Goal: Navigation & Orientation: Find specific page/section

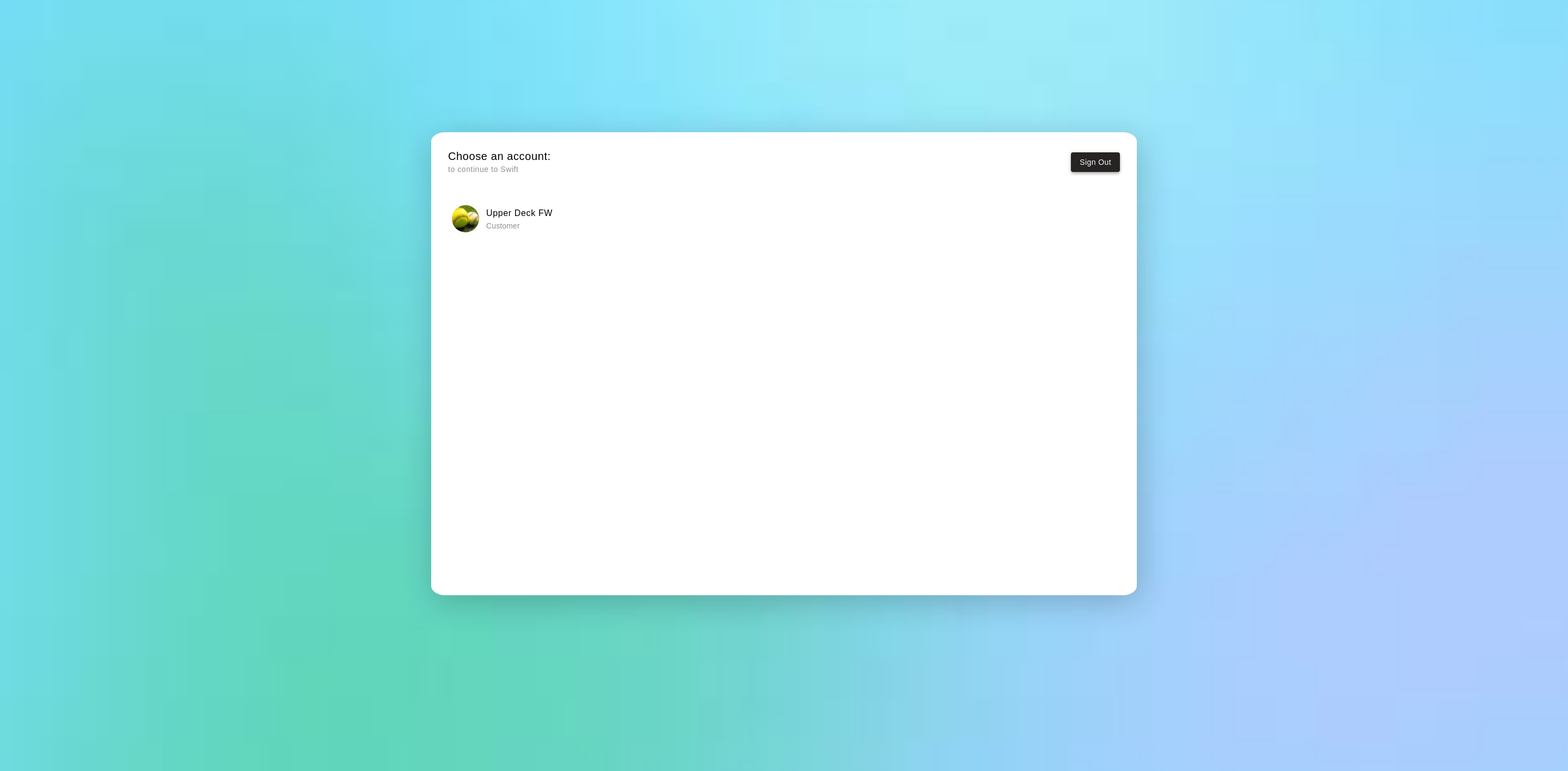
click at [1089, 161] on button "Sign Out" at bounding box center [1095, 162] width 49 height 20
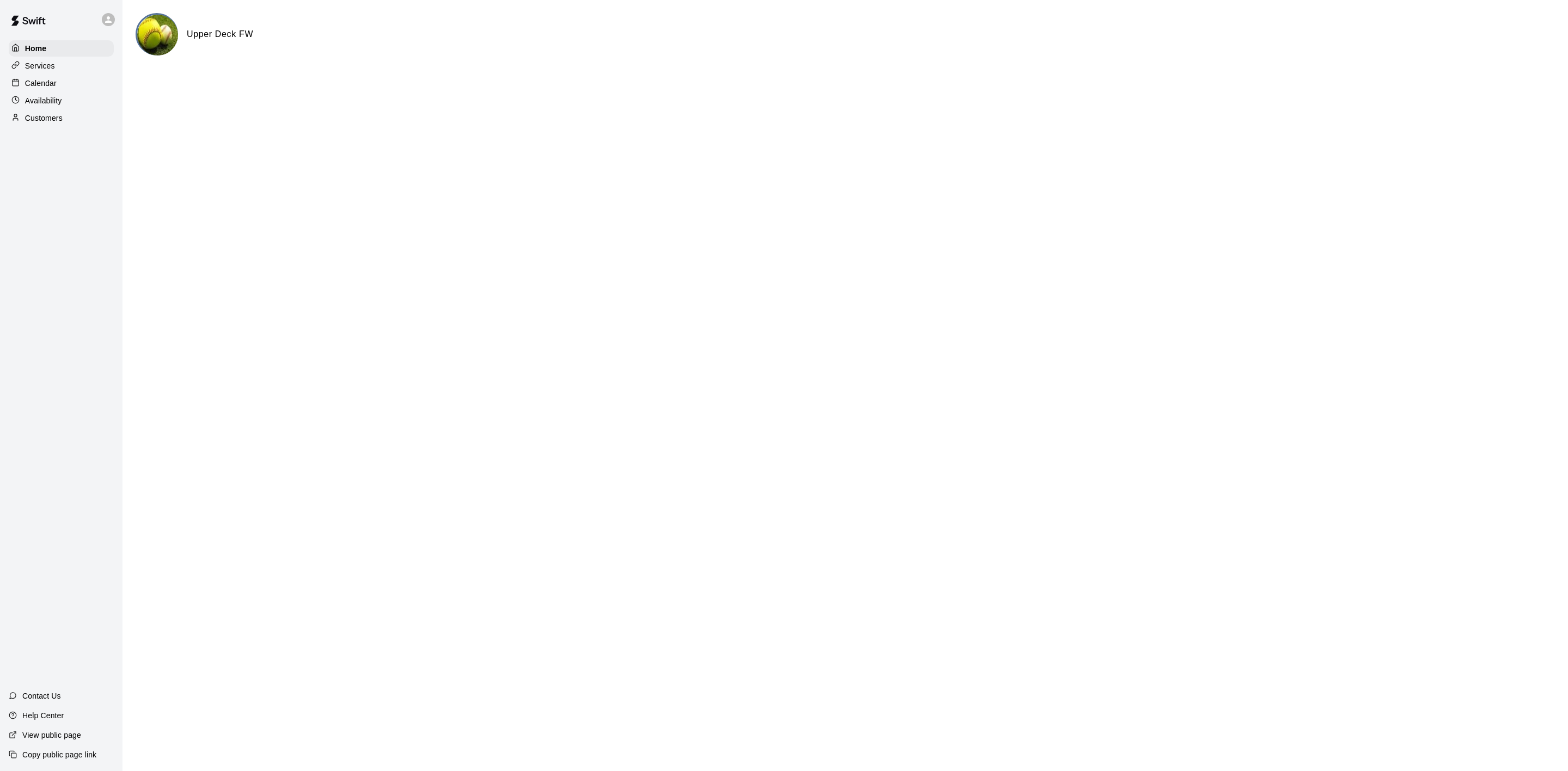
click at [31, 84] on p "Calendar" at bounding box center [41, 83] width 32 height 11
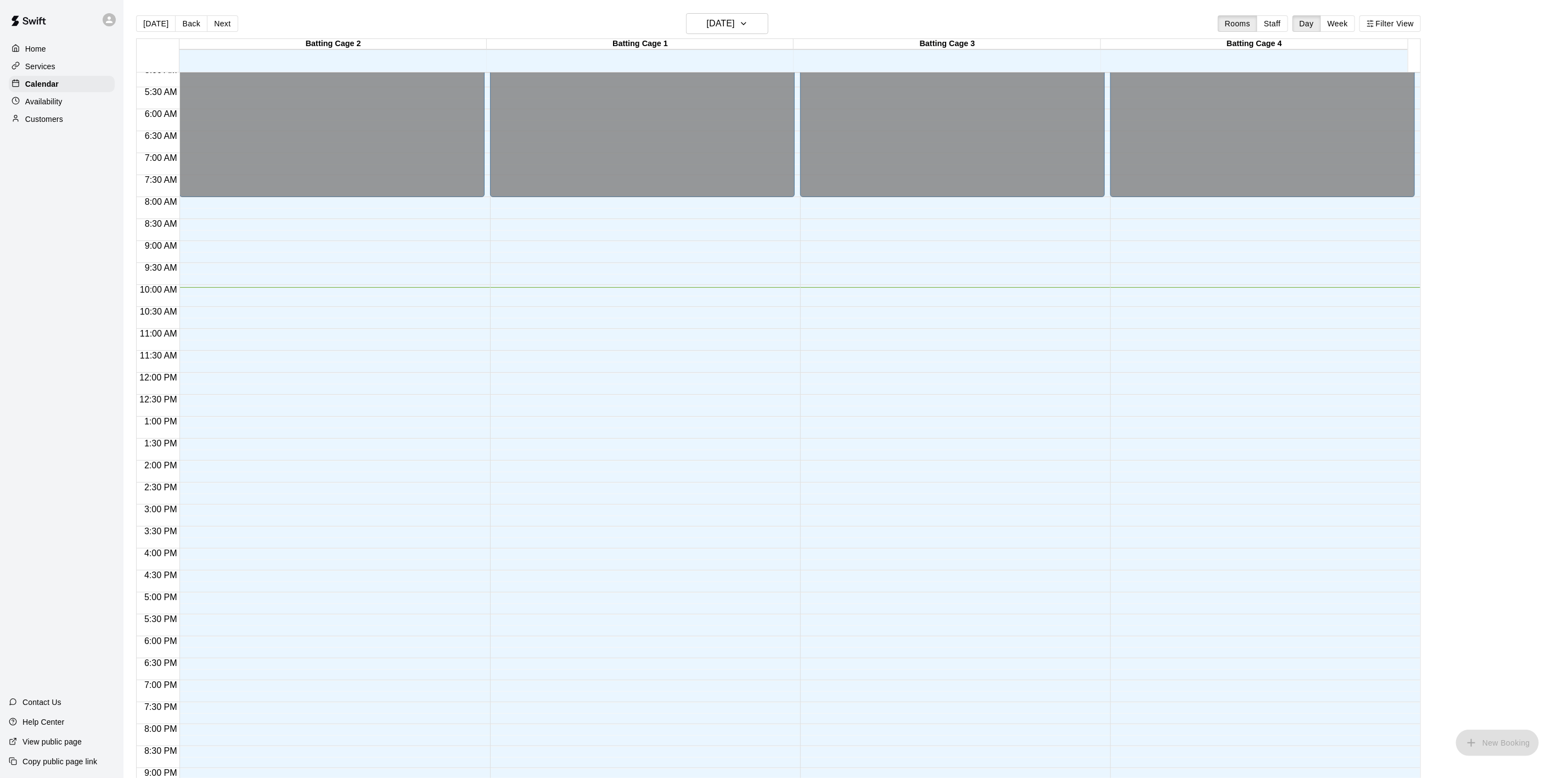
scroll to position [254, 0]
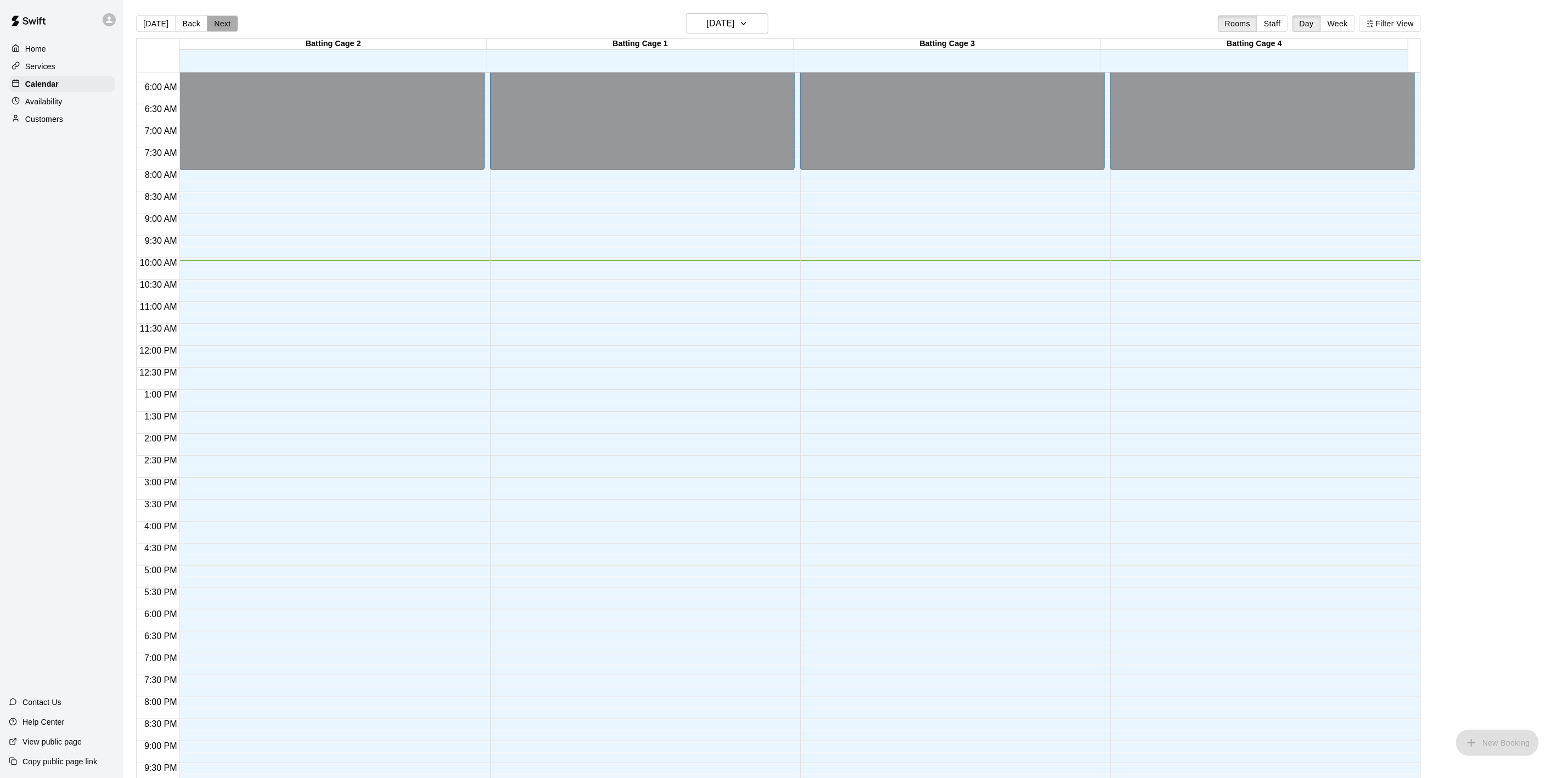
click at [211, 23] on button "Next" at bounding box center [222, 24] width 31 height 17
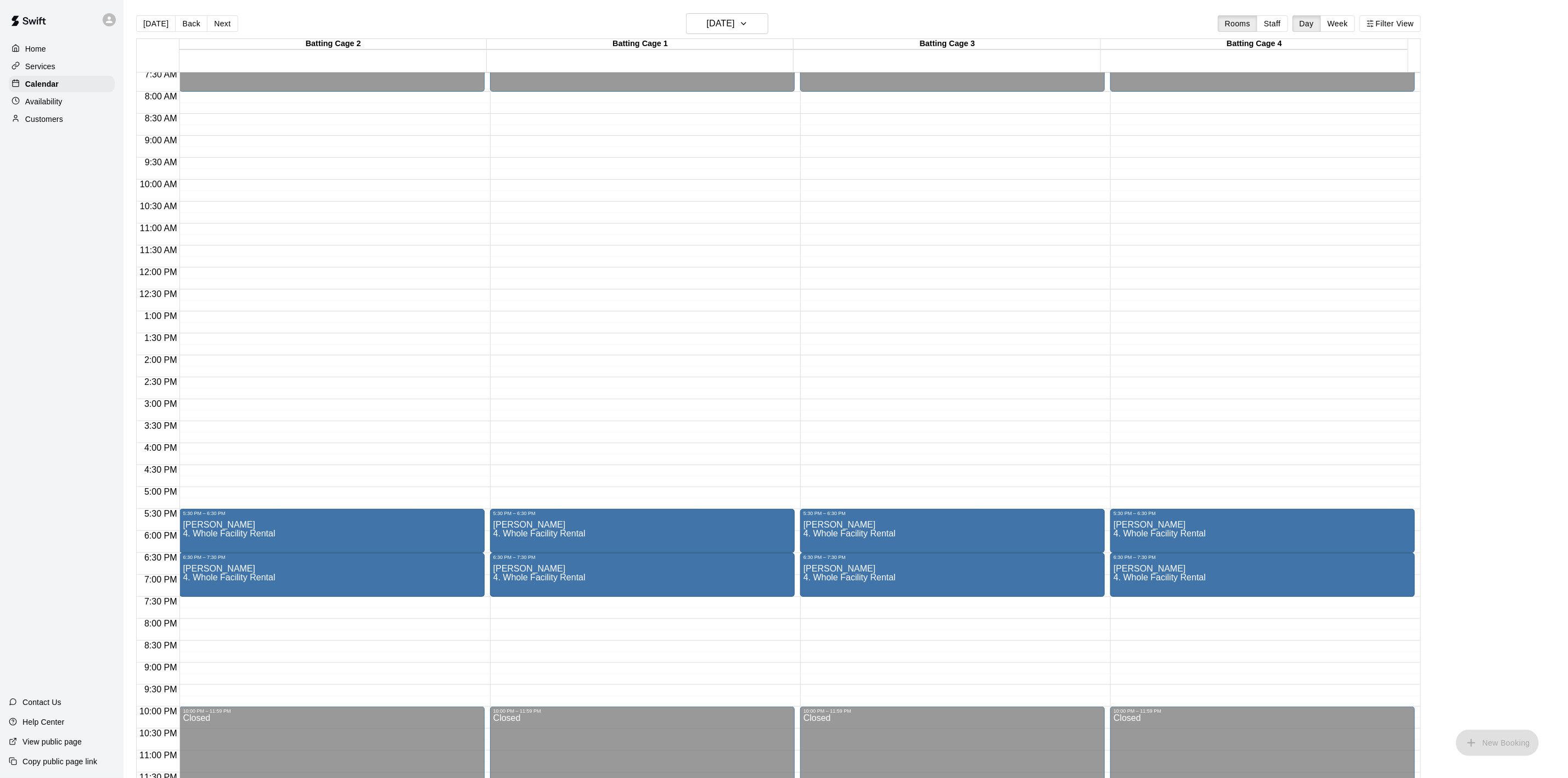
scroll to position [337, 0]
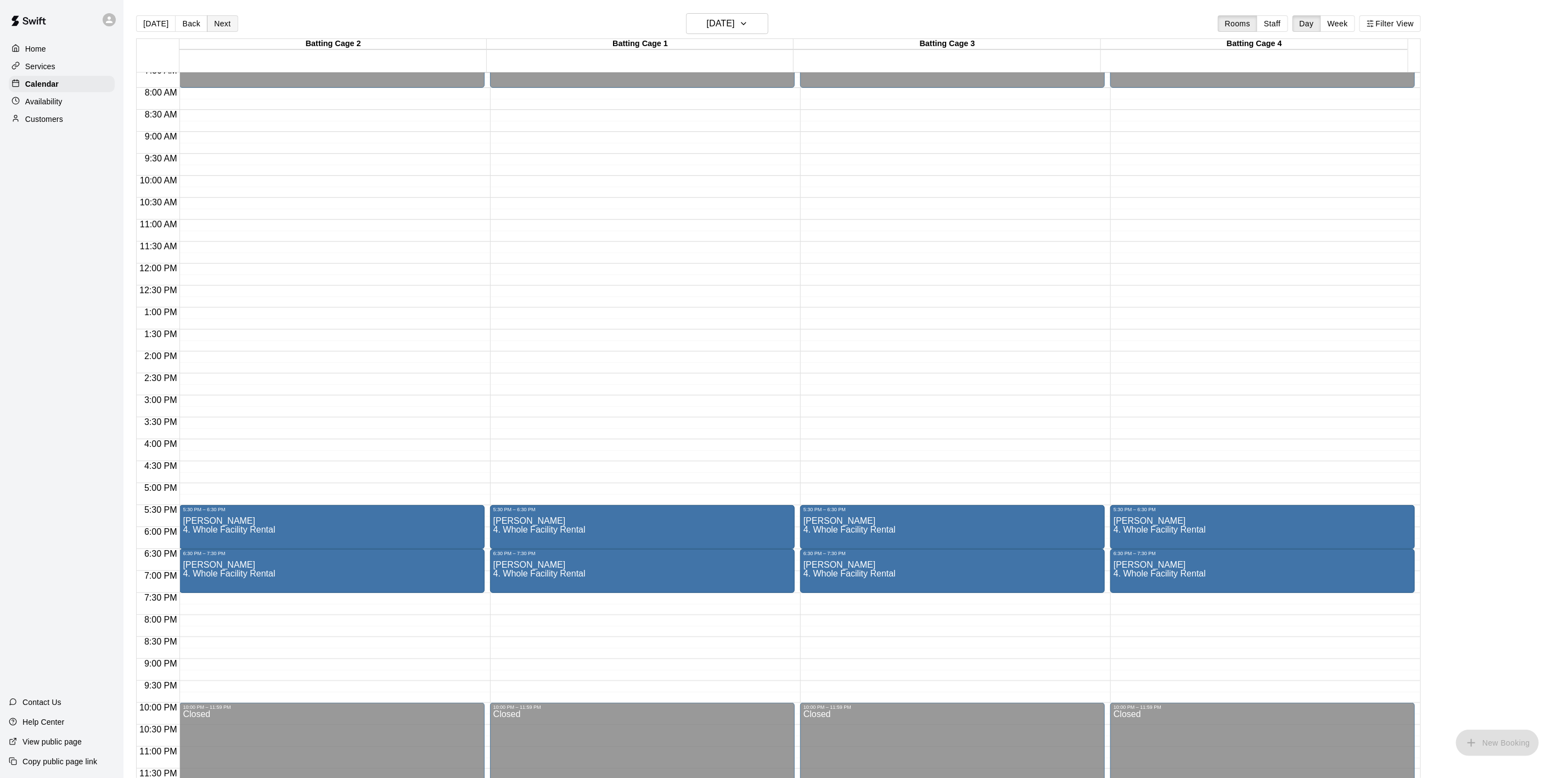
click at [213, 17] on button "Next" at bounding box center [222, 24] width 31 height 17
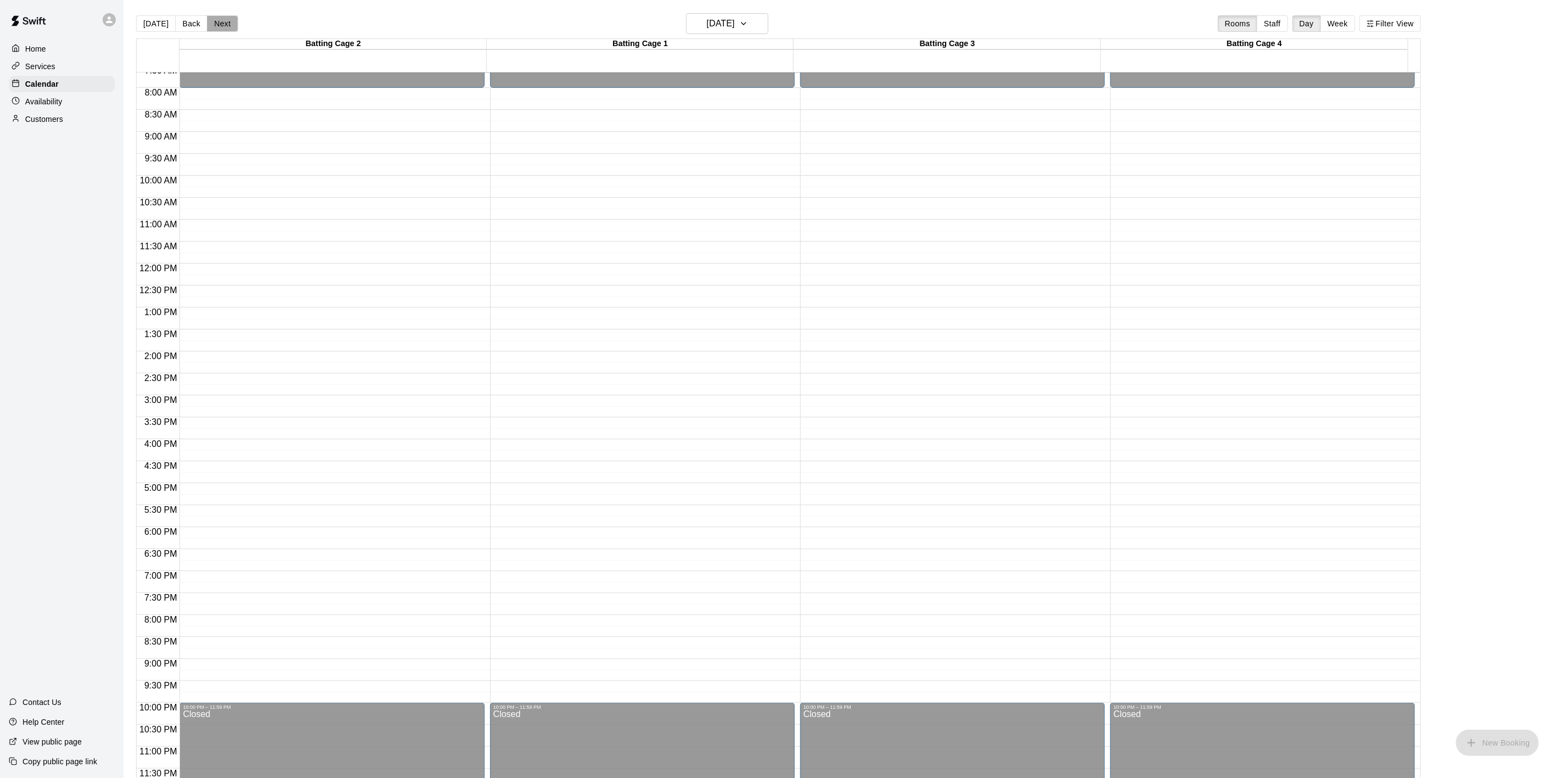
click at [213, 17] on button "Next" at bounding box center [222, 24] width 31 height 17
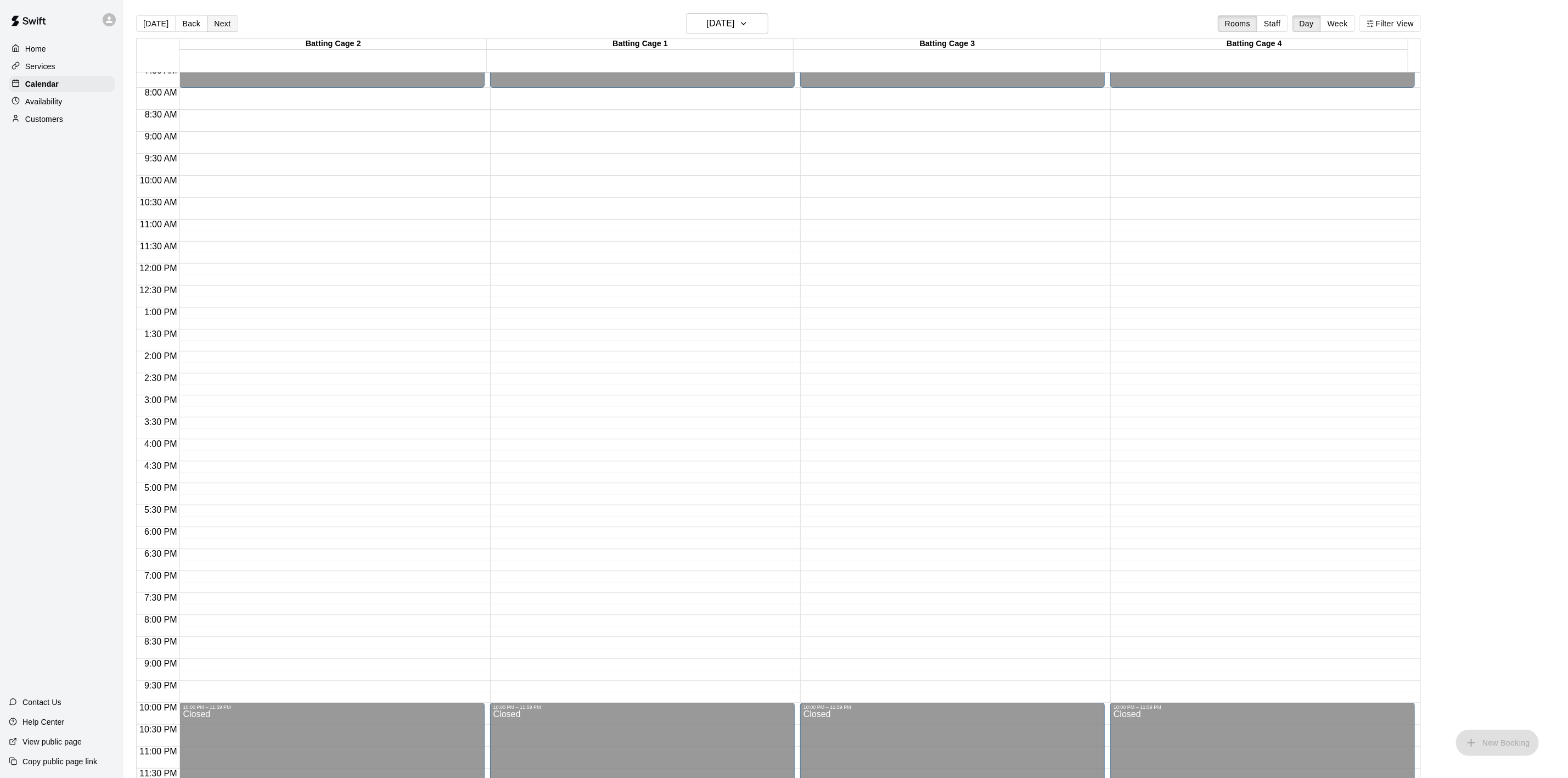
click at [213, 17] on button "Next" at bounding box center [222, 24] width 31 height 17
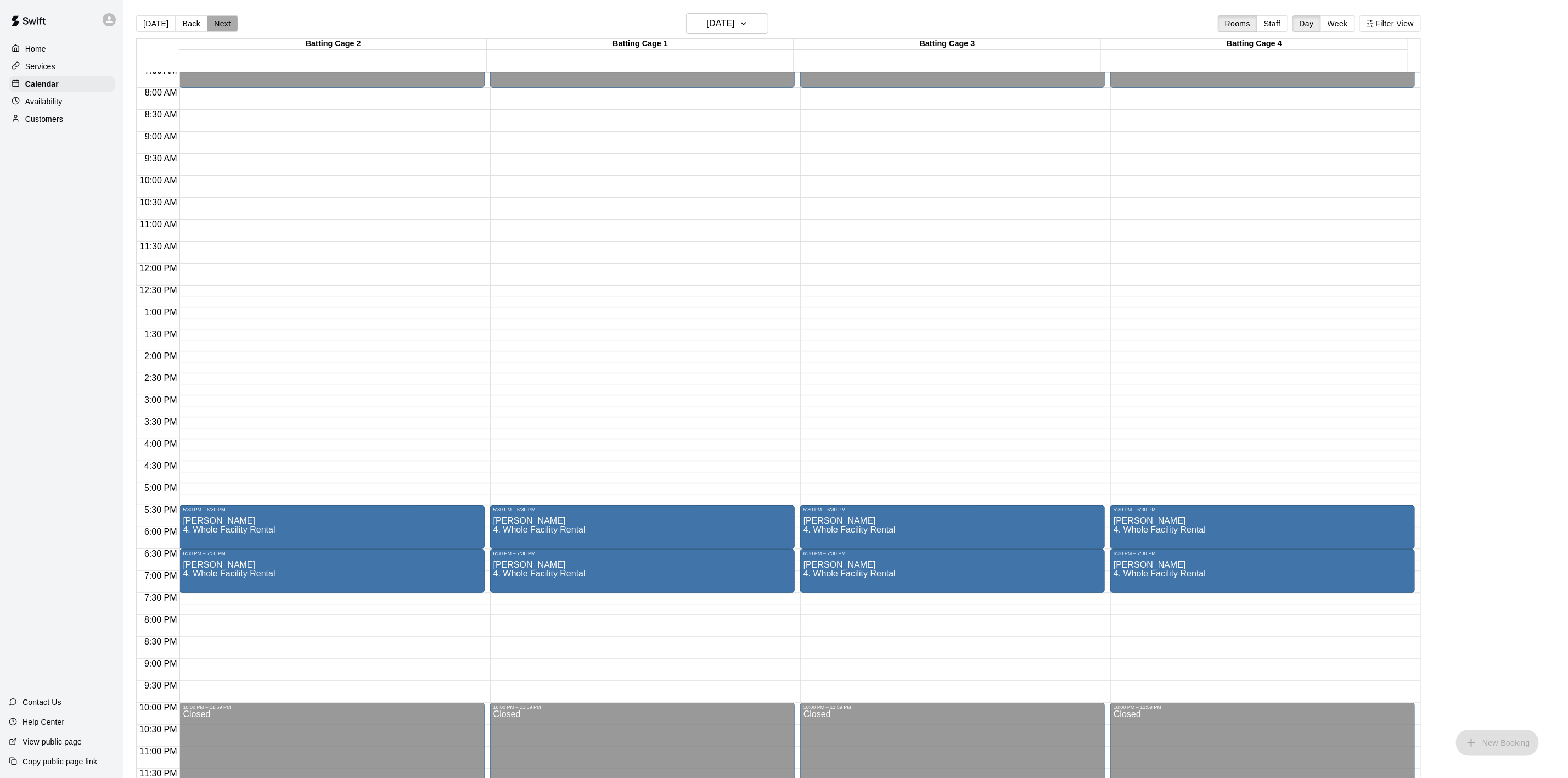
click at [213, 17] on button "Next" at bounding box center [222, 24] width 31 height 17
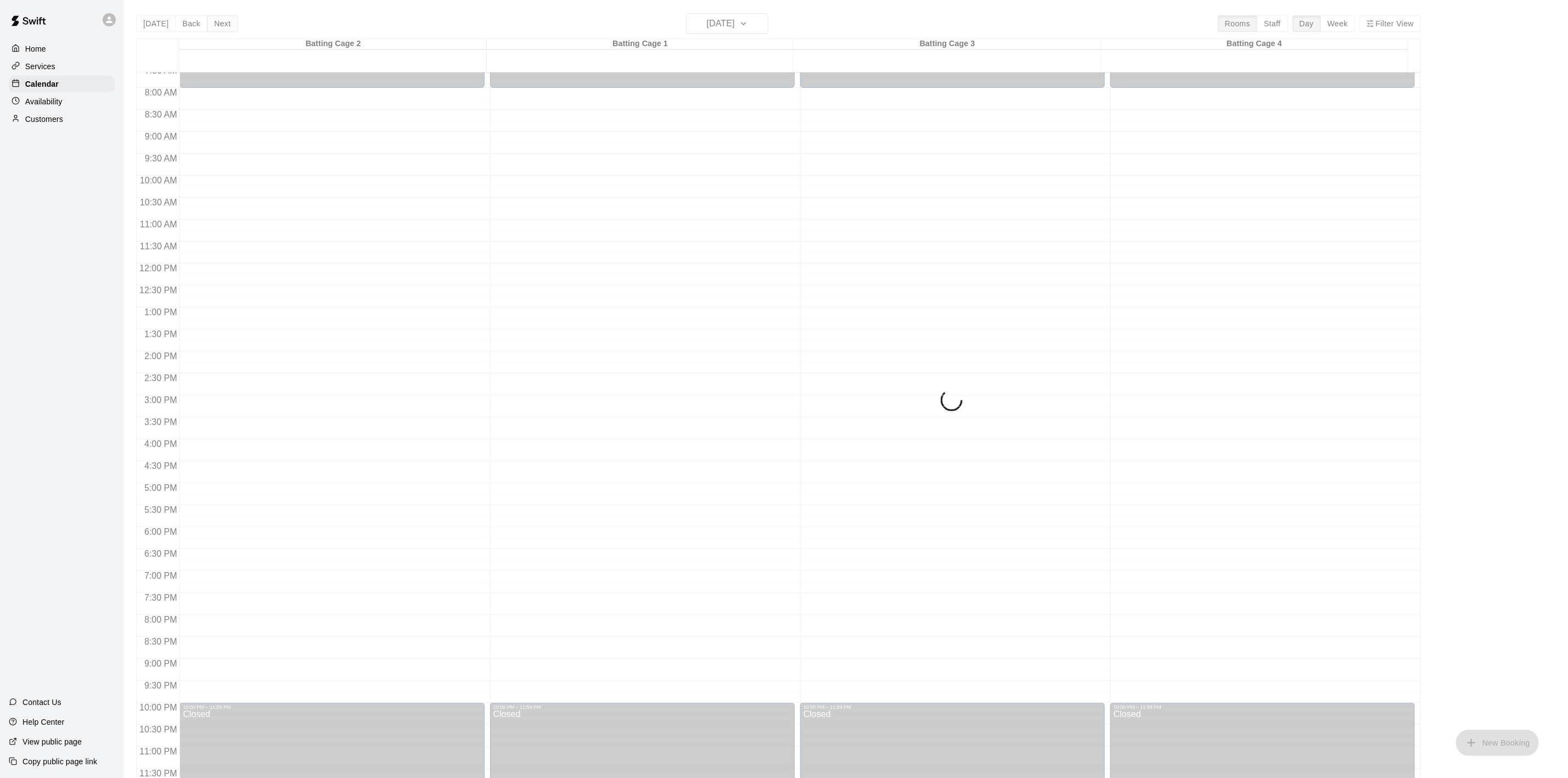
click at [213, 17] on button "Next" at bounding box center [222, 24] width 31 height 17
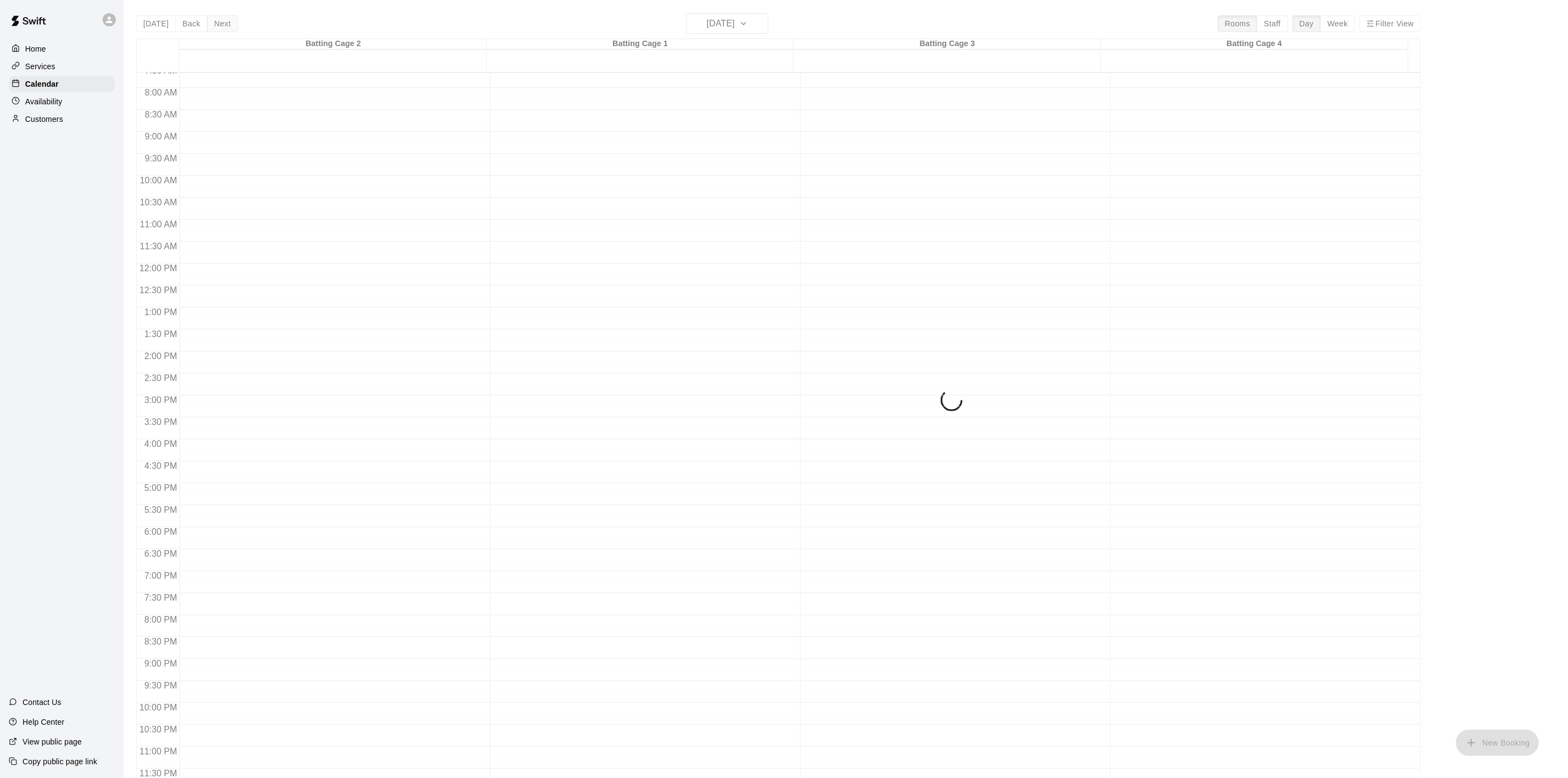
click at [211, 24] on div "[DATE] Back [DATE][DATE] Rooms Staff Day Week Filter View Batting Cage 2 28 Thu…" at bounding box center [778, 402] width 1285 height 778
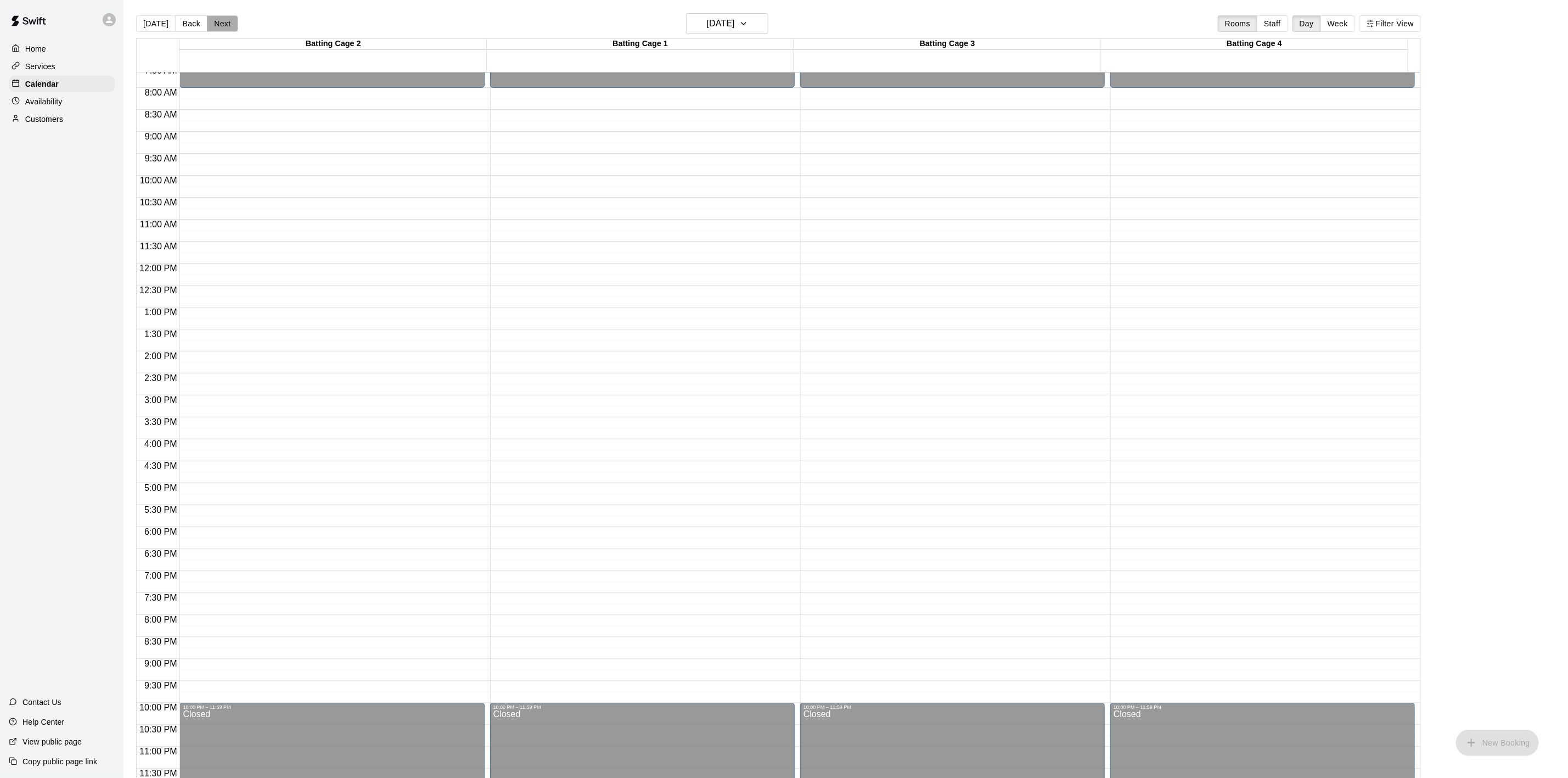
click at [209, 27] on button "Next" at bounding box center [222, 24] width 31 height 17
click at [214, 23] on button "Next" at bounding box center [222, 24] width 31 height 17
click at [216, 20] on button "Next" at bounding box center [222, 24] width 31 height 17
click at [218, 19] on button "Next" at bounding box center [222, 24] width 31 height 17
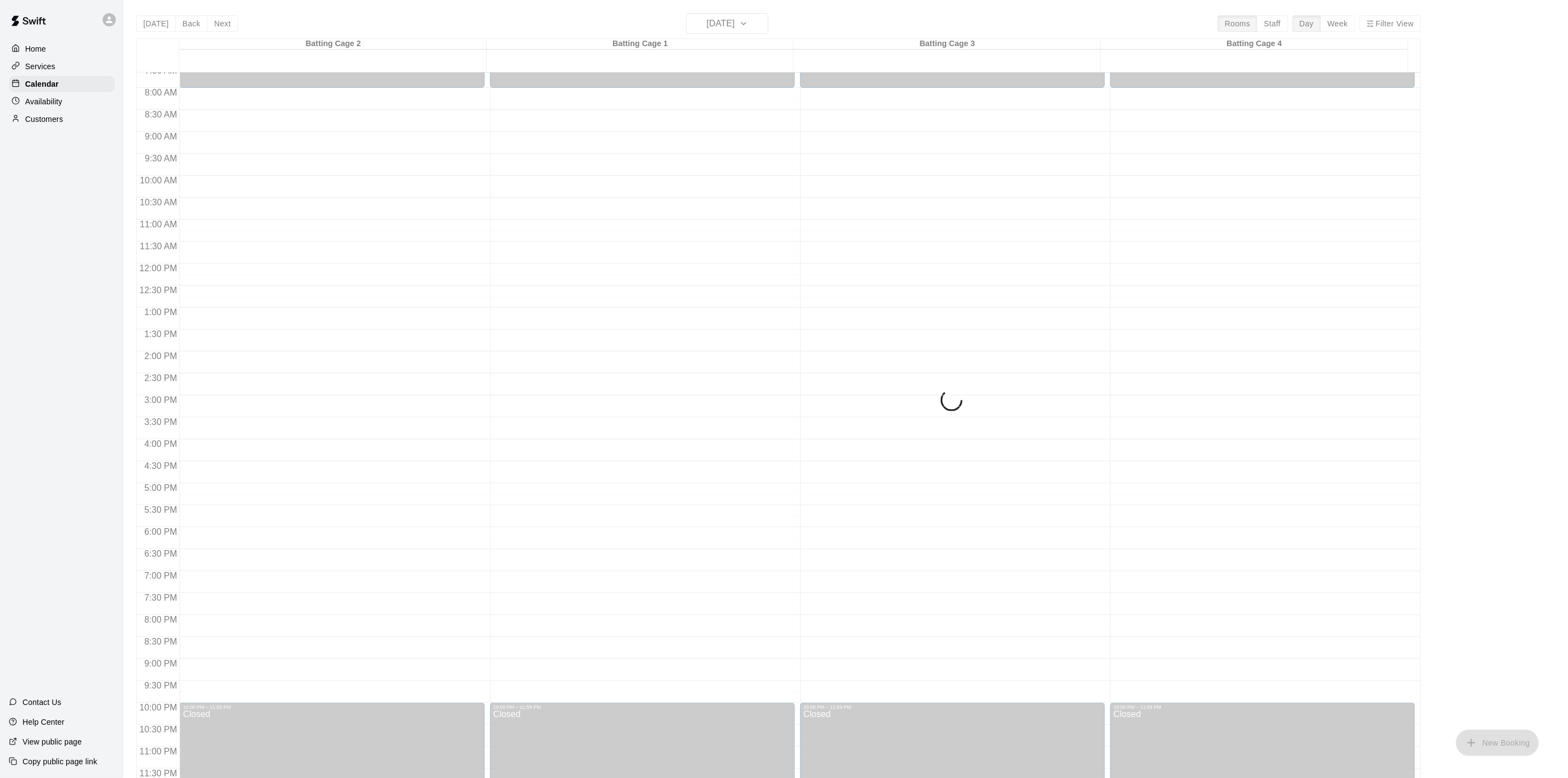
click at [218, 19] on button "Next" at bounding box center [222, 24] width 31 height 17
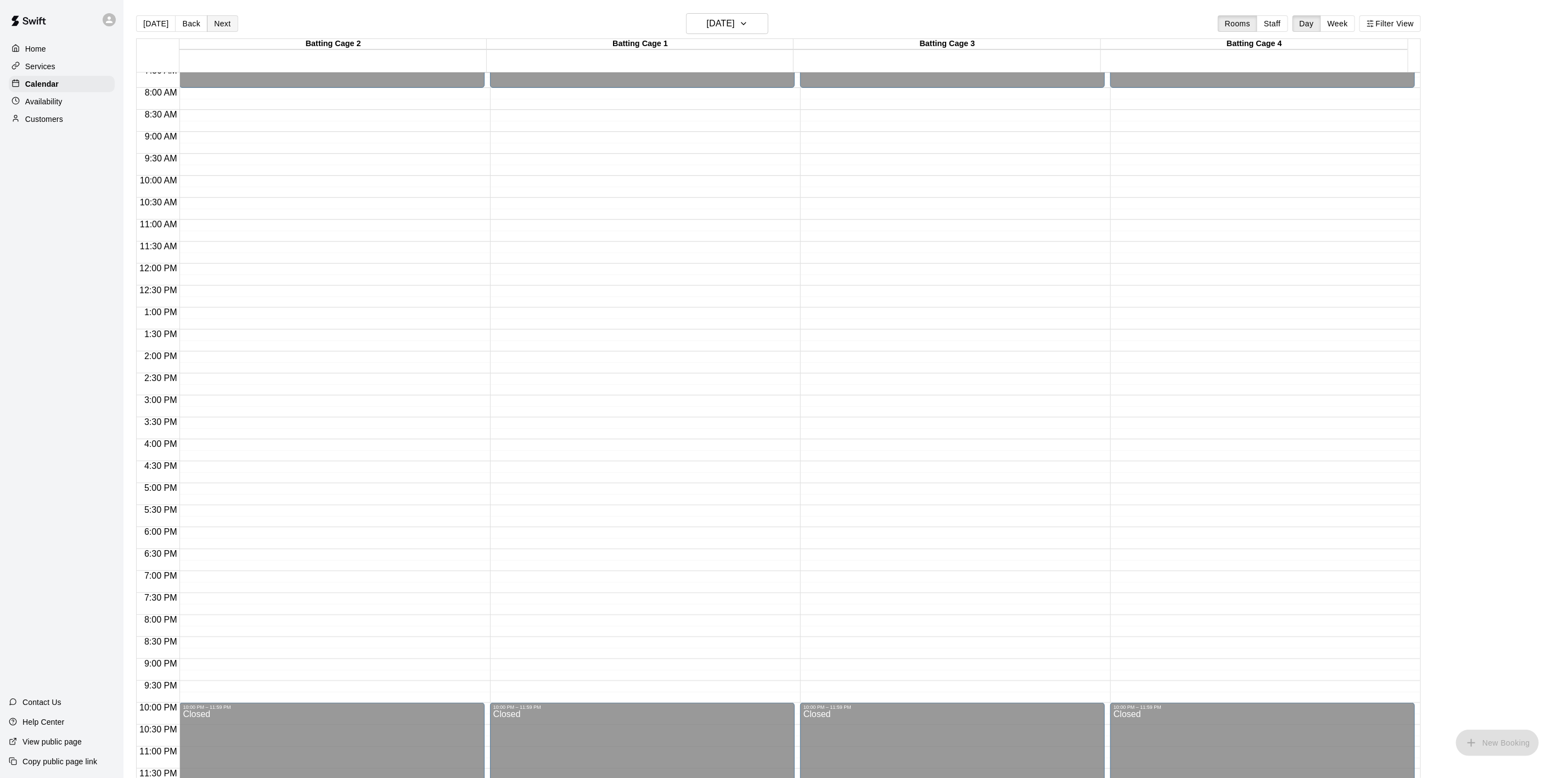
click at [218, 18] on button "Next" at bounding box center [222, 24] width 31 height 17
click at [219, 18] on button "Next" at bounding box center [222, 24] width 31 height 17
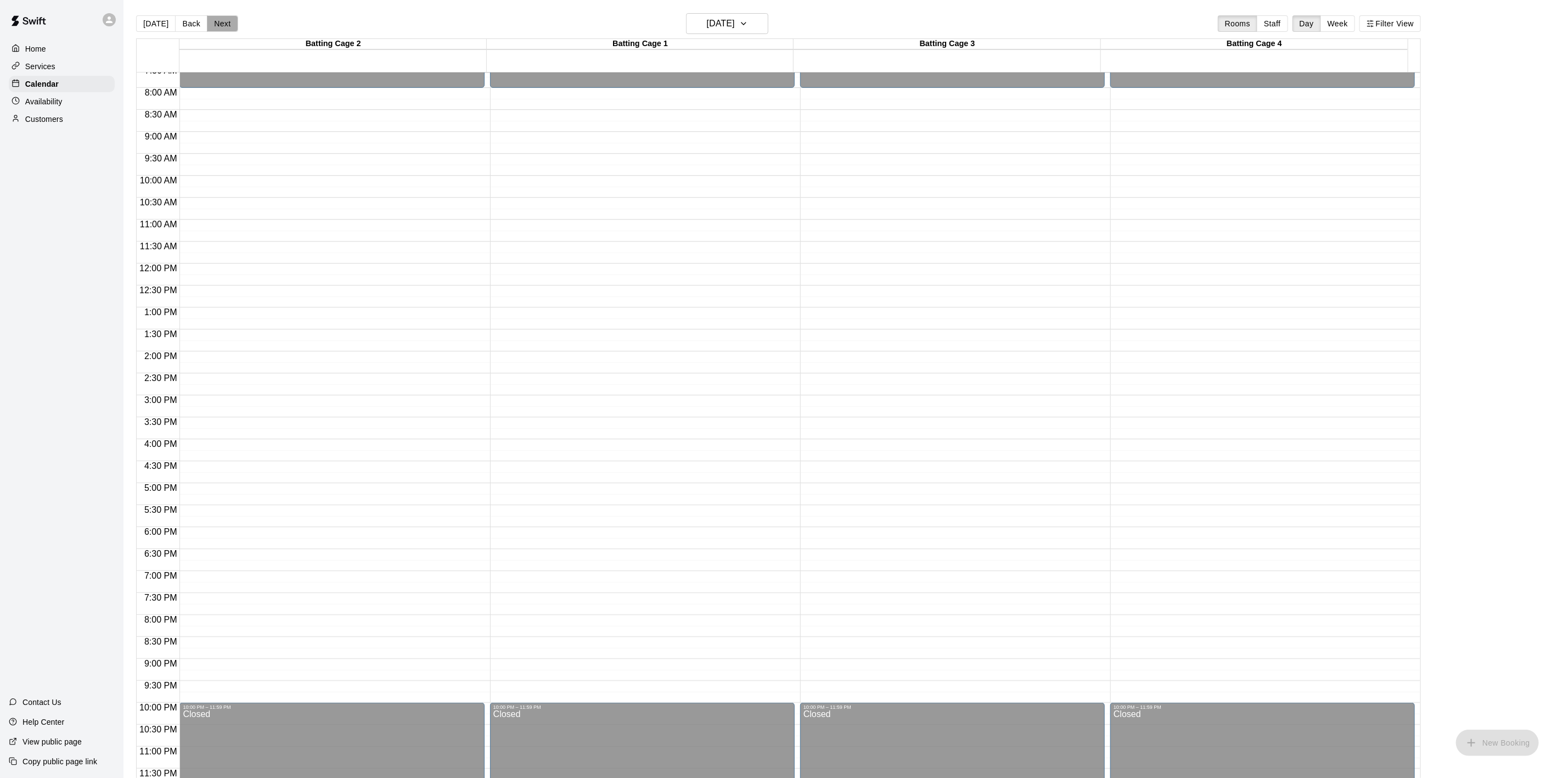
click at [220, 18] on button "Next" at bounding box center [222, 24] width 31 height 17
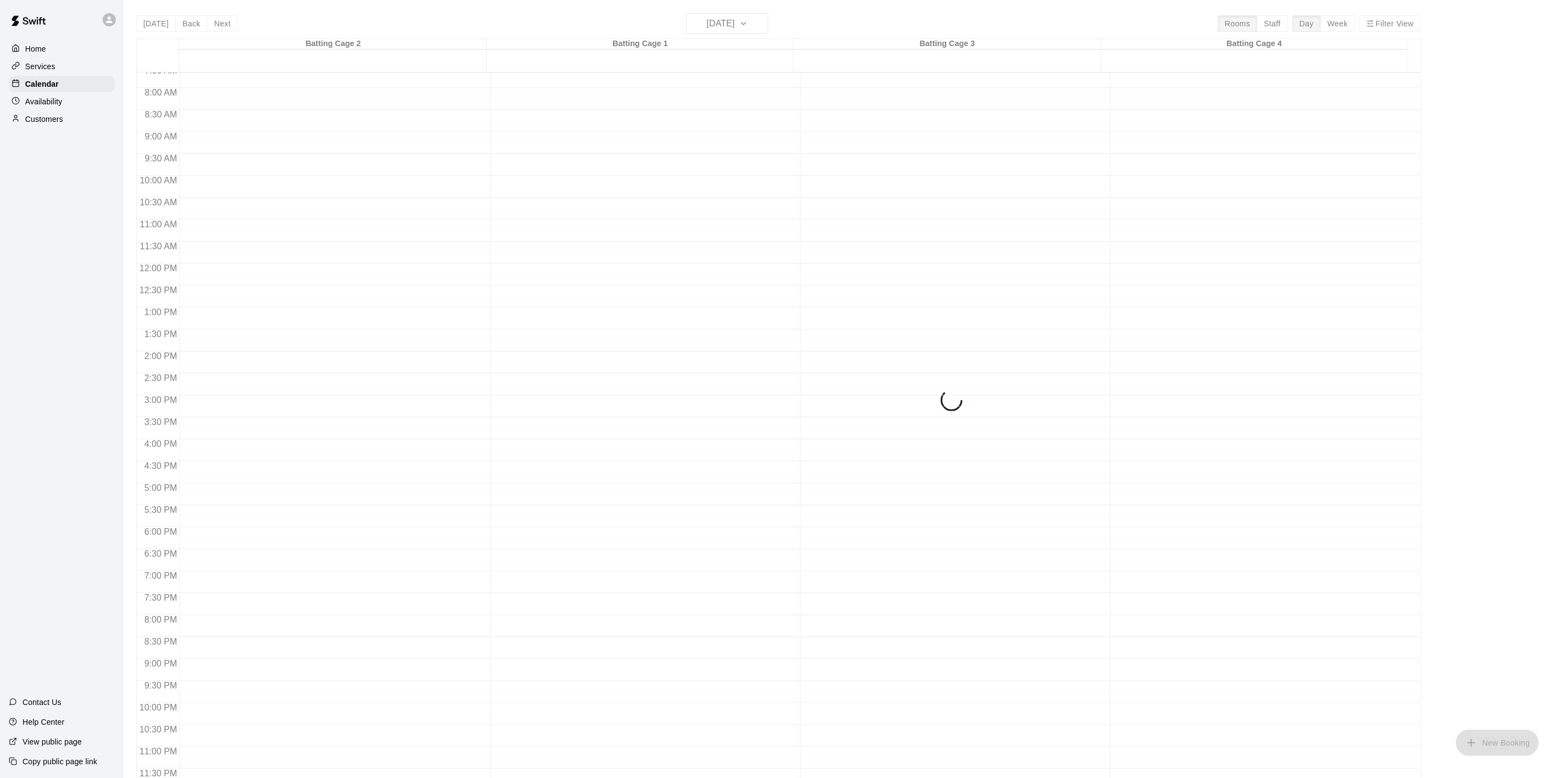
click at [220, 18] on button "Next" at bounding box center [222, 24] width 31 height 17
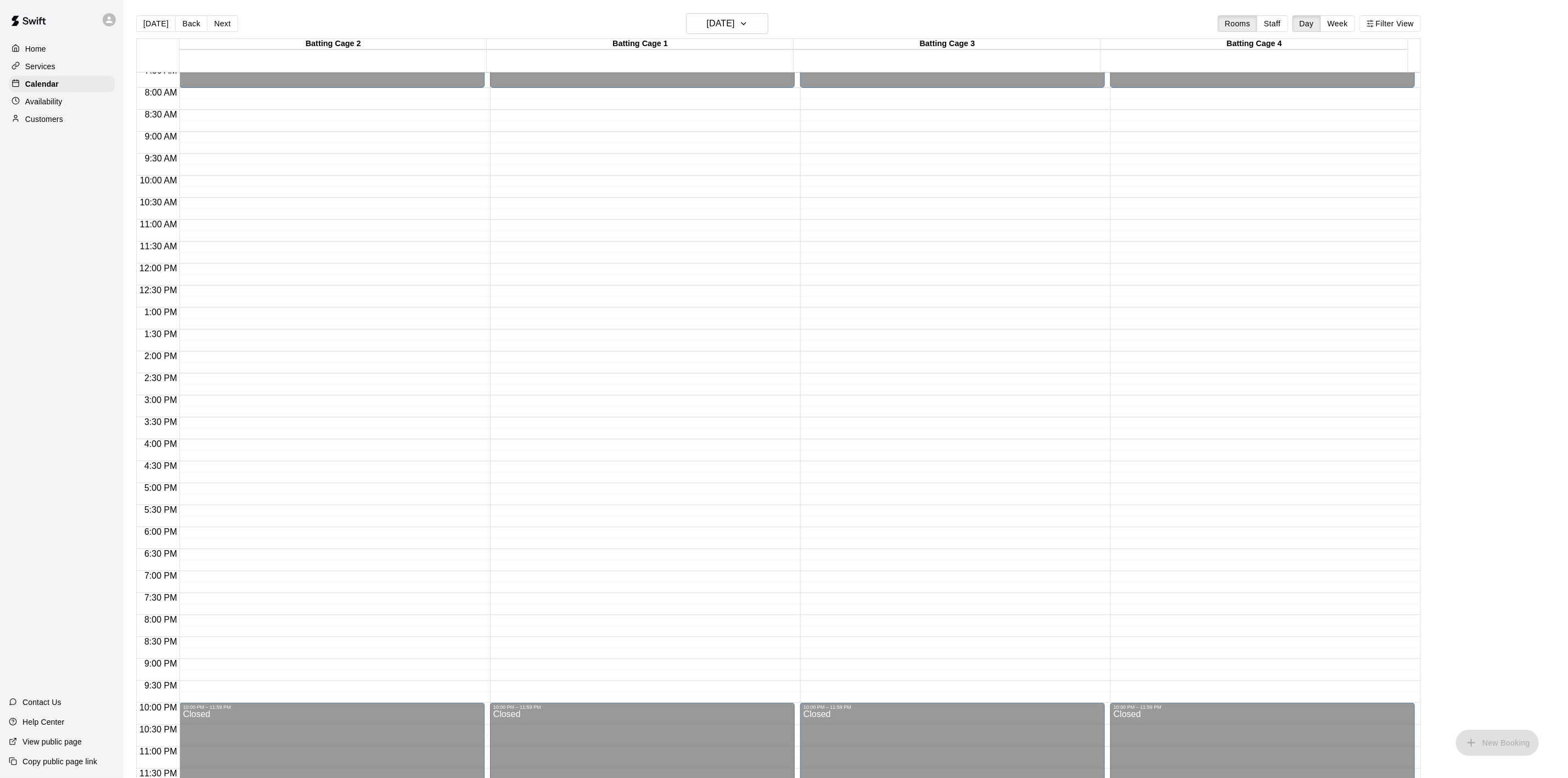
click at [220, 18] on button "Next" at bounding box center [222, 24] width 31 height 17
click at [59, 107] on p "Availability" at bounding box center [43, 102] width 37 height 11
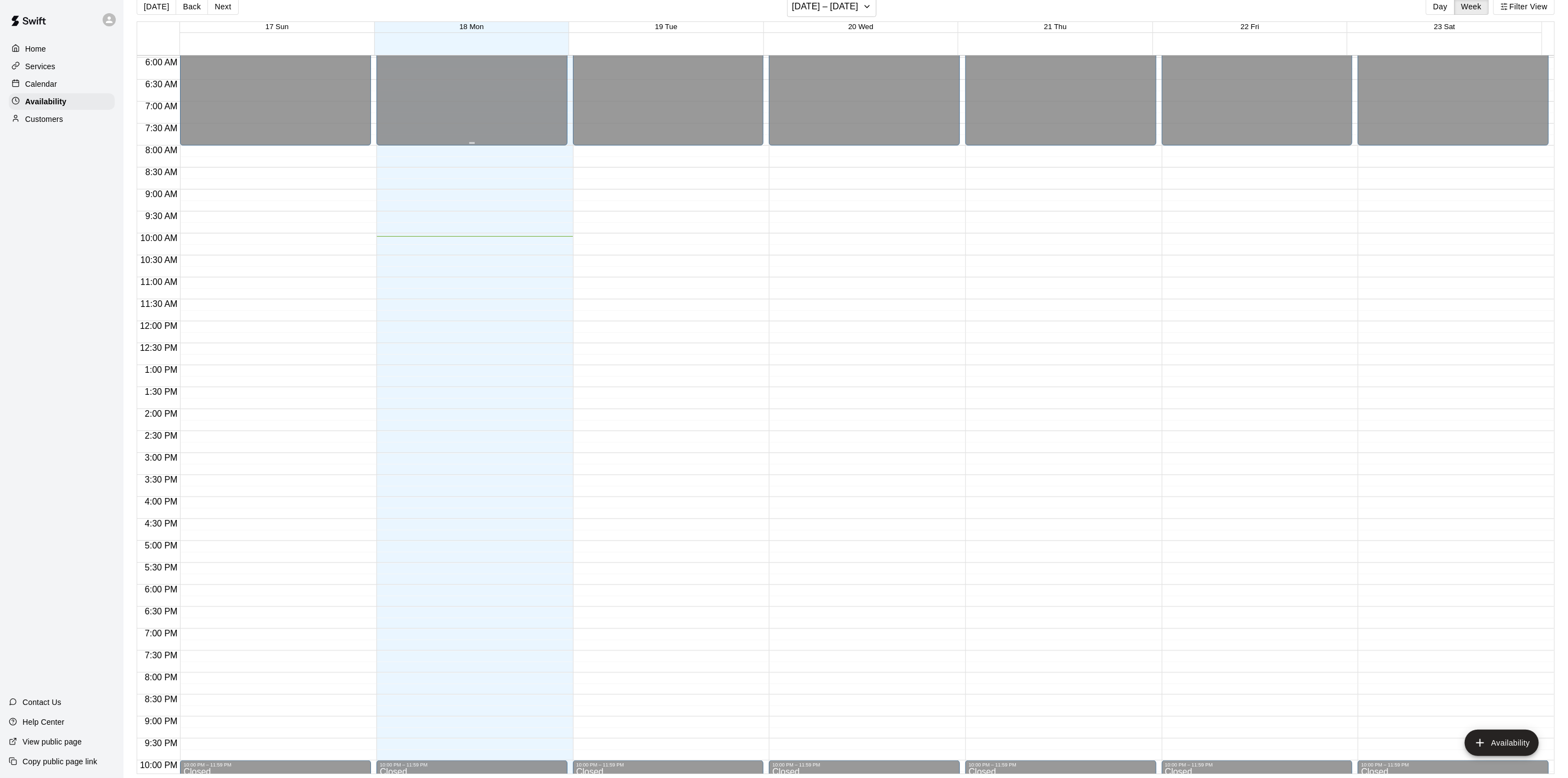
scroll to position [254, 0]
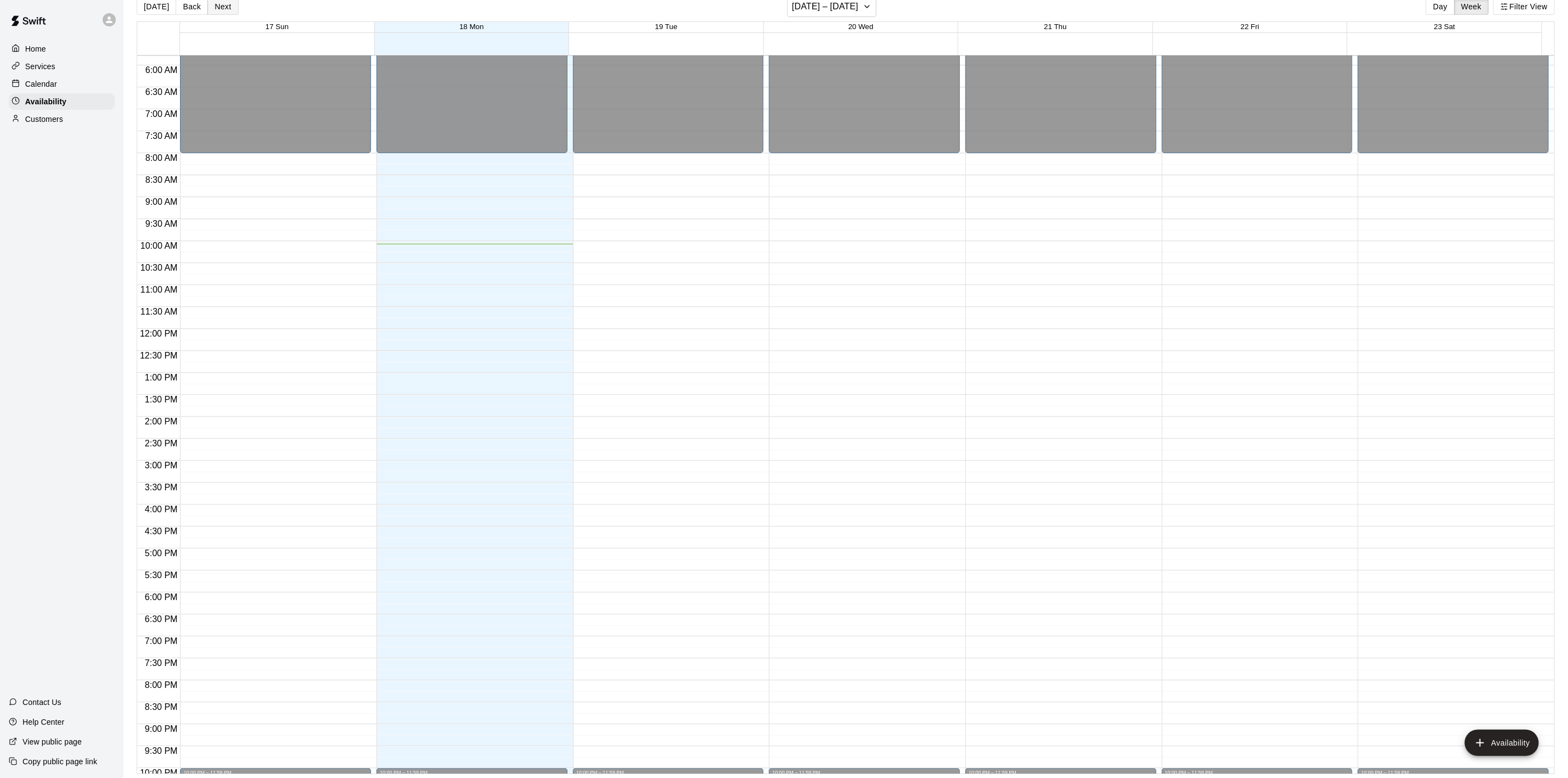
click at [214, 7] on button "Next" at bounding box center [223, 7] width 31 height 17
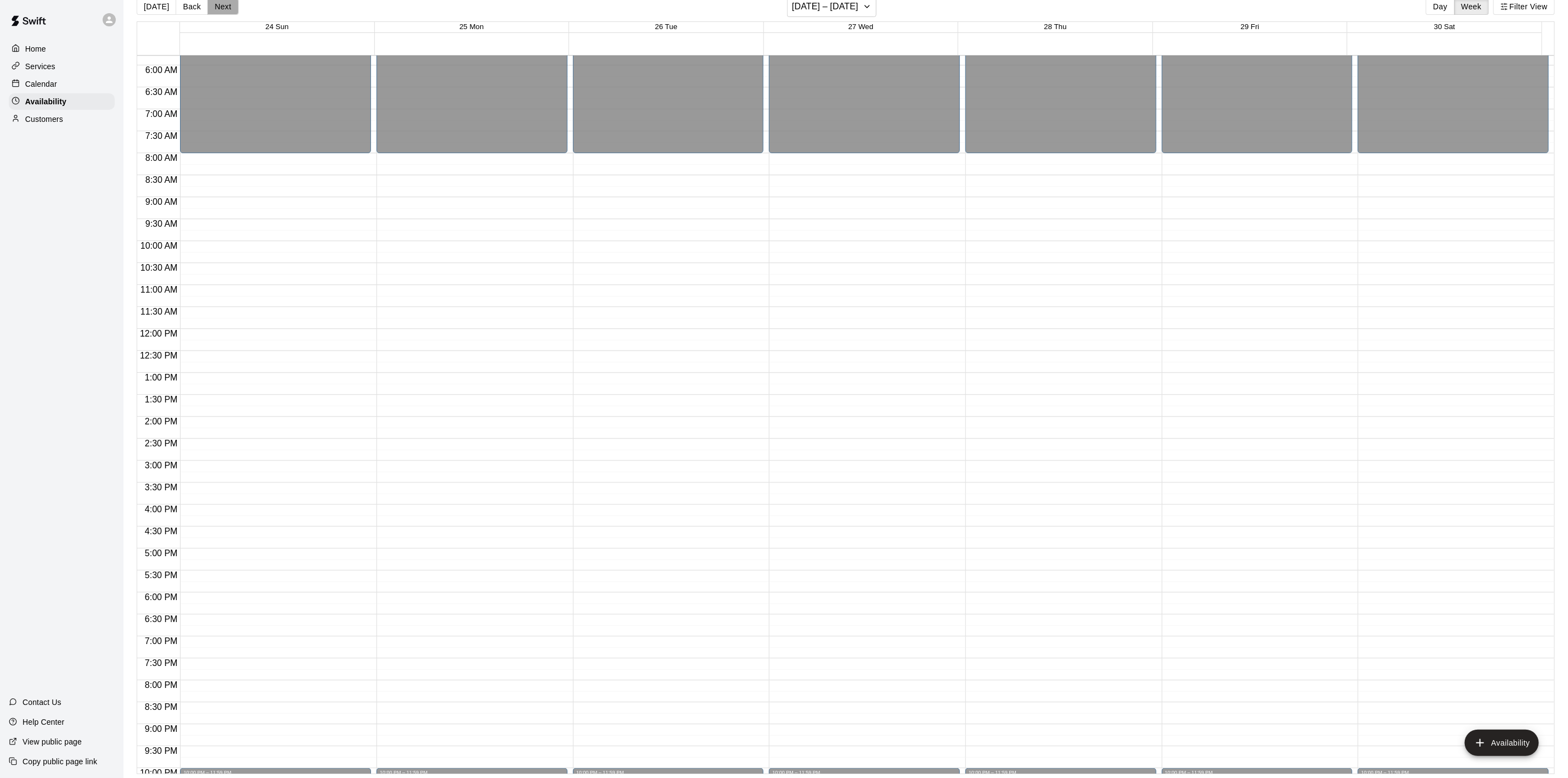
click at [214, 7] on button "Next" at bounding box center [223, 7] width 31 height 17
click at [216, 7] on button "Next" at bounding box center [223, 7] width 31 height 17
click at [218, 7] on button "Next" at bounding box center [223, 7] width 31 height 17
click at [221, 5] on button "Next" at bounding box center [223, 7] width 31 height 17
click at [222, 5] on button "Next" at bounding box center [223, 7] width 31 height 17
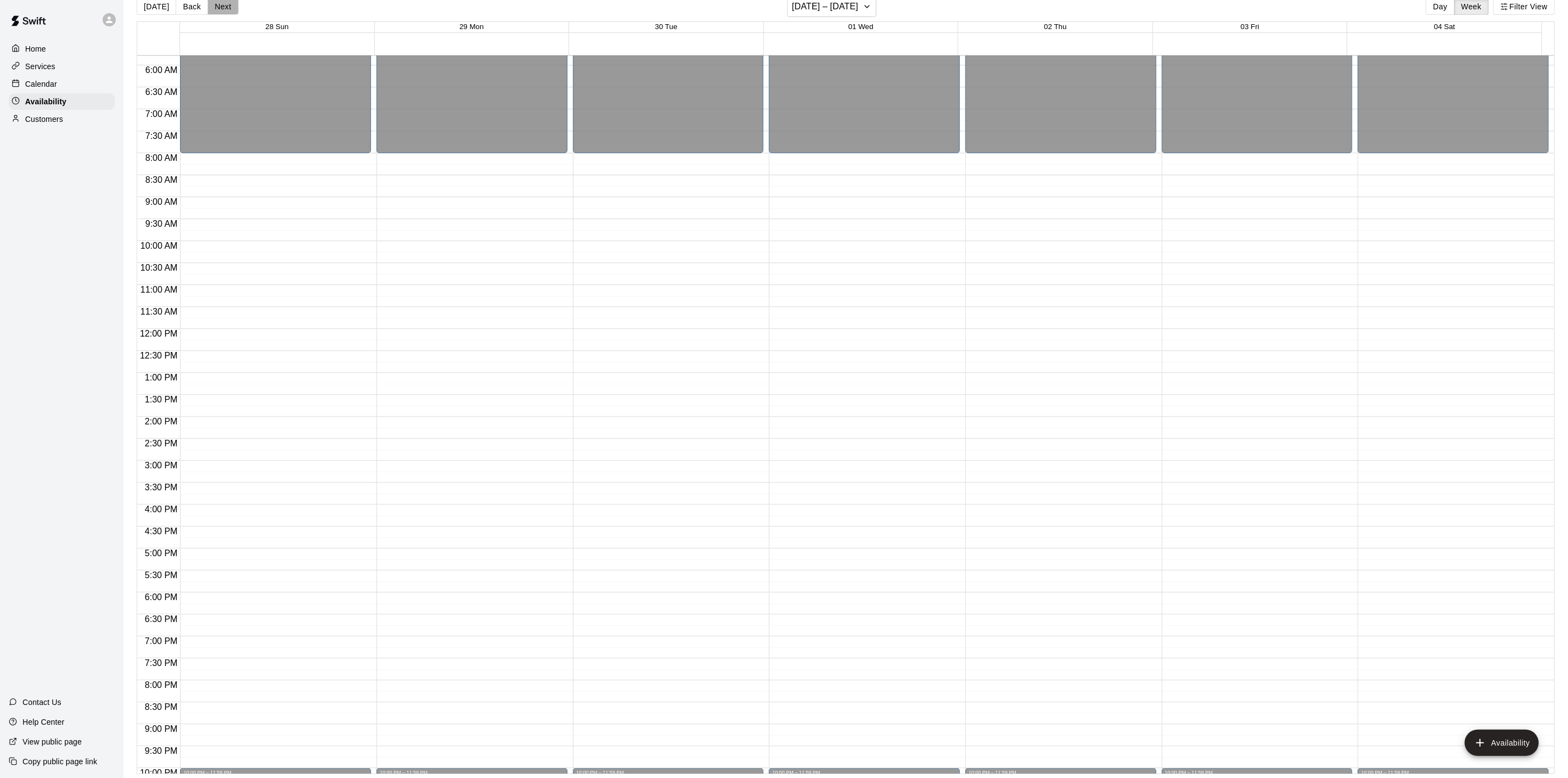
click at [223, 5] on button "Next" at bounding box center [223, 7] width 31 height 17
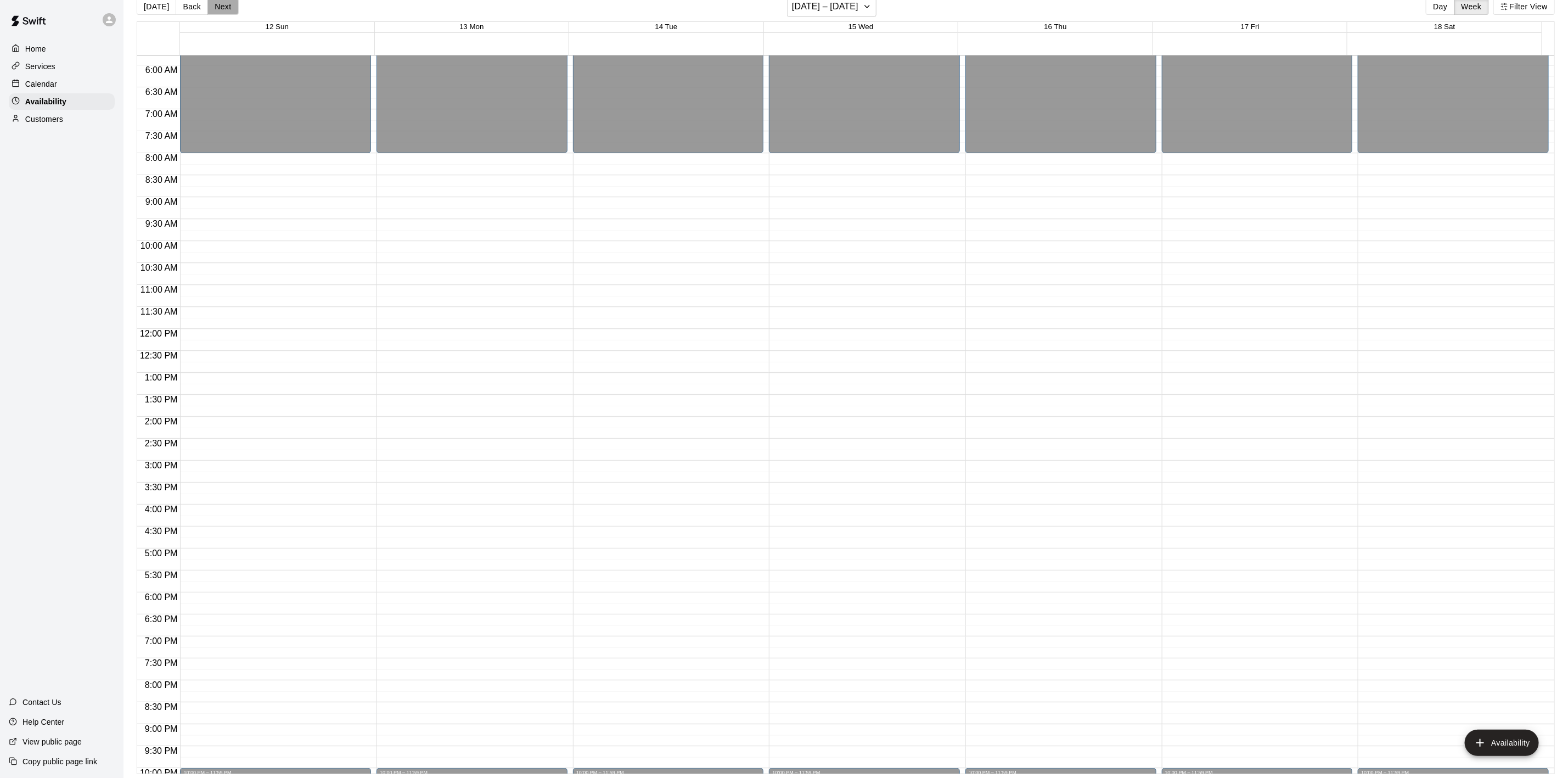
click at [224, 5] on button "Next" at bounding box center [223, 7] width 31 height 17
click at [224, 5] on button "Next" at bounding box center [223, 7] width 31 height 17
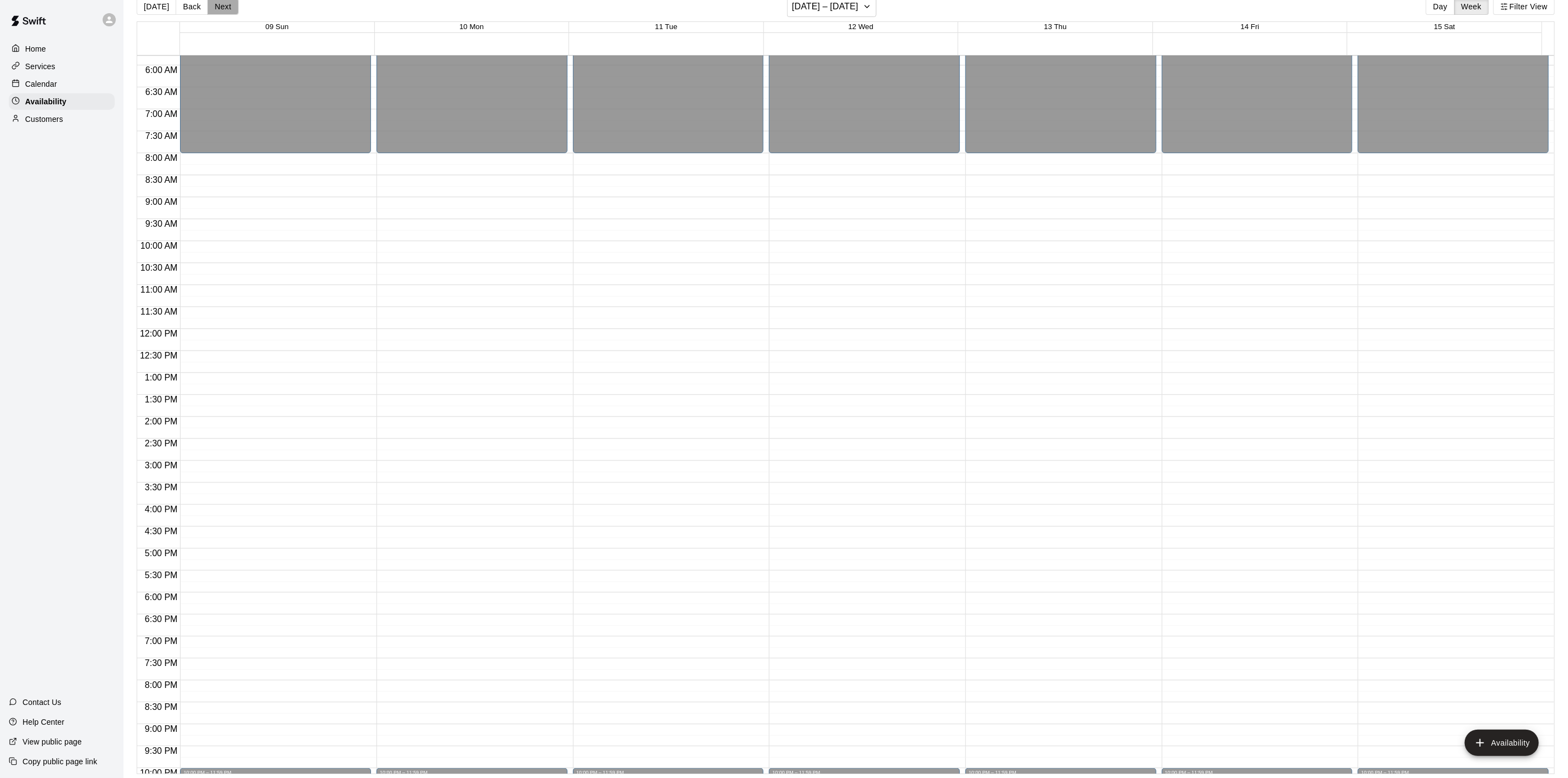
click at [224, 5] on button "Next" at bounding box center [223, 7] width 31 height 17
click at [239, 3] on div "[DATE] Back Next [DATE] – [DATE] Day Week Filter View" at bounding box center [845, 8] width 1418 height 25
click at [224, 8] on button "Next" at bounding box center [223, 7] width 31 height 17
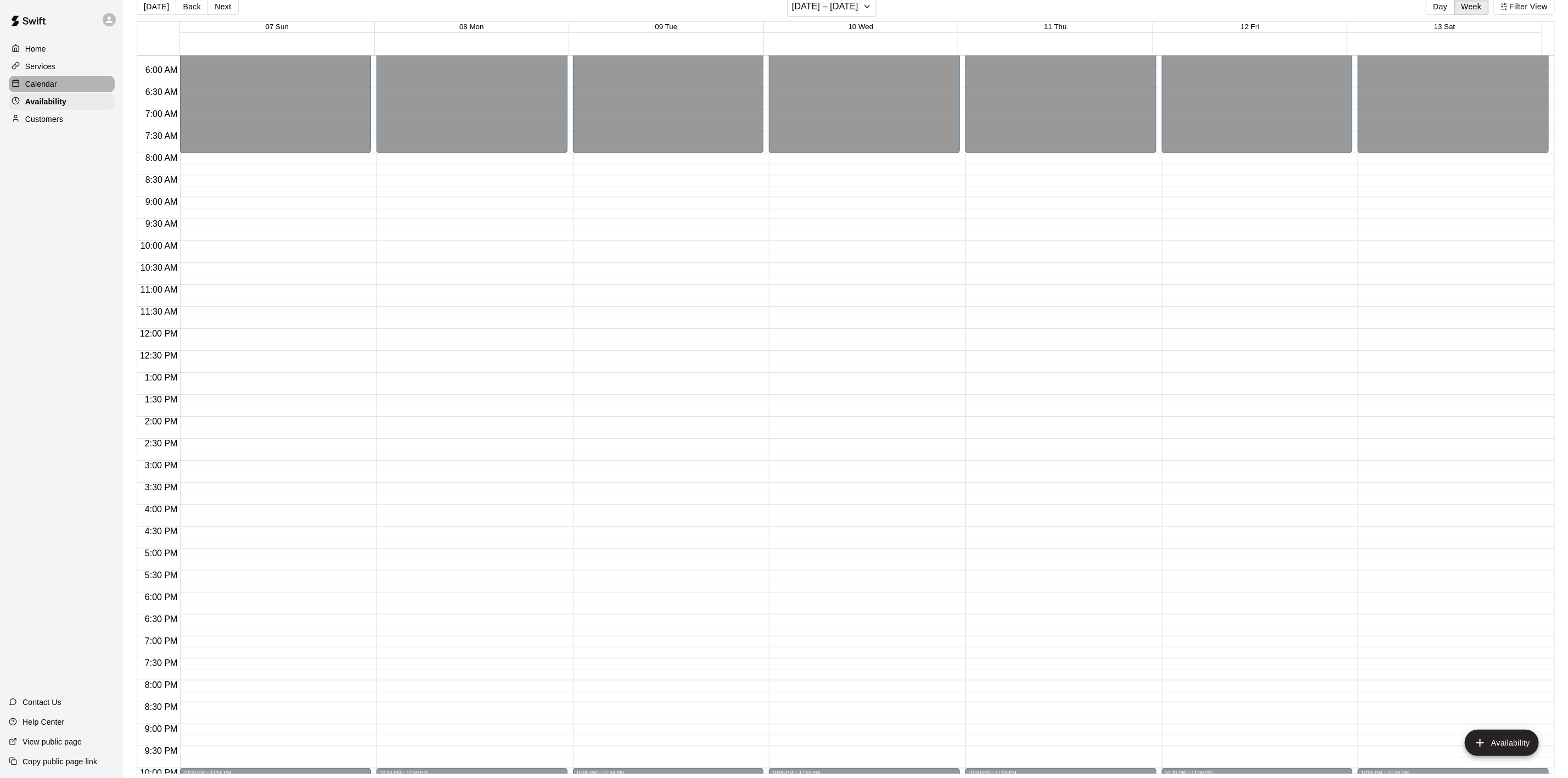
click at [68, 87] on div "Calendar" at bounding box center [62, 84] width 106 height 17
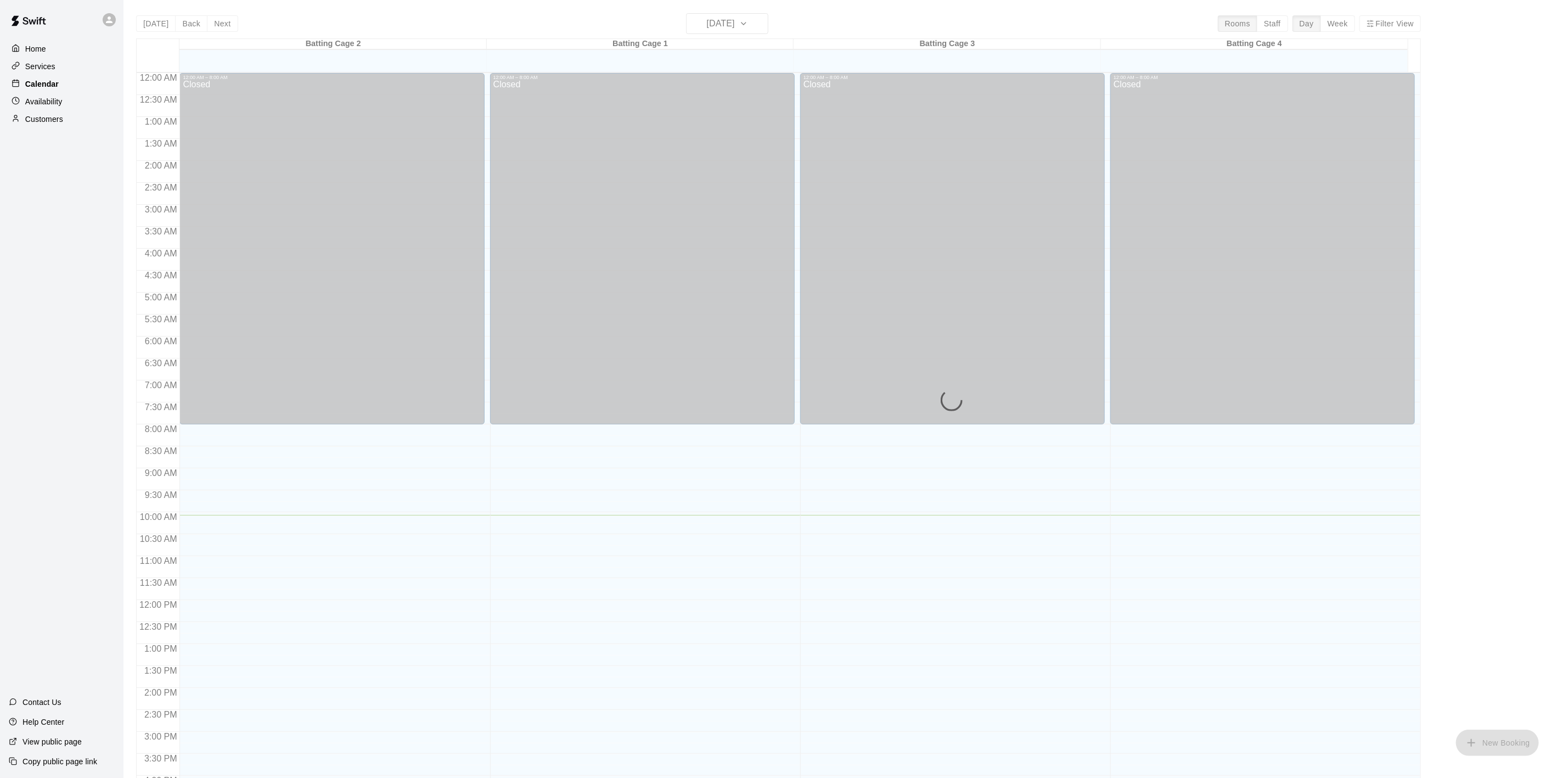
scroll to position [303, 0]
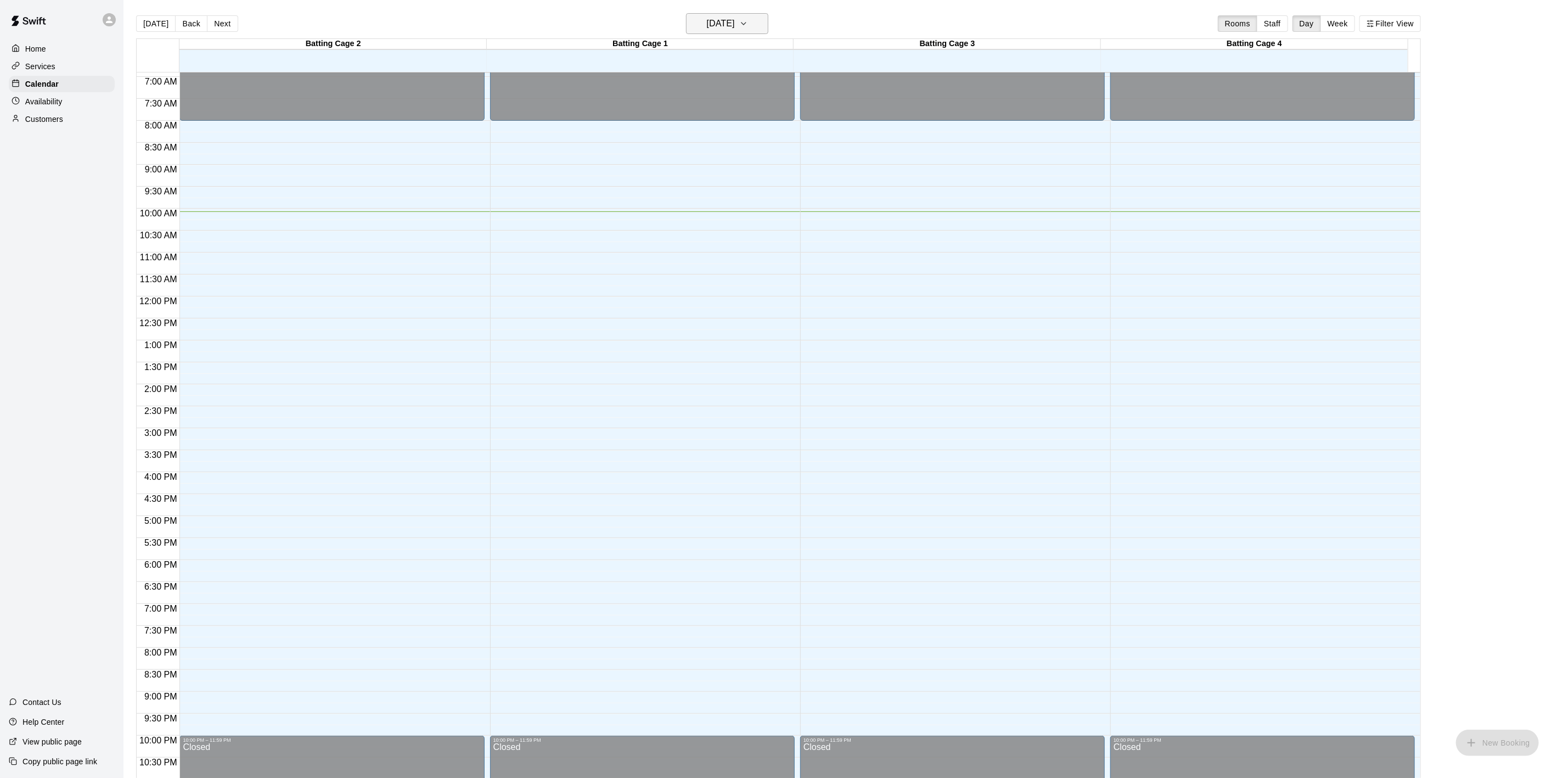
click at [735, 17] on h6 "[DATE]" at bounding box center [721, 24] width 28 height 15
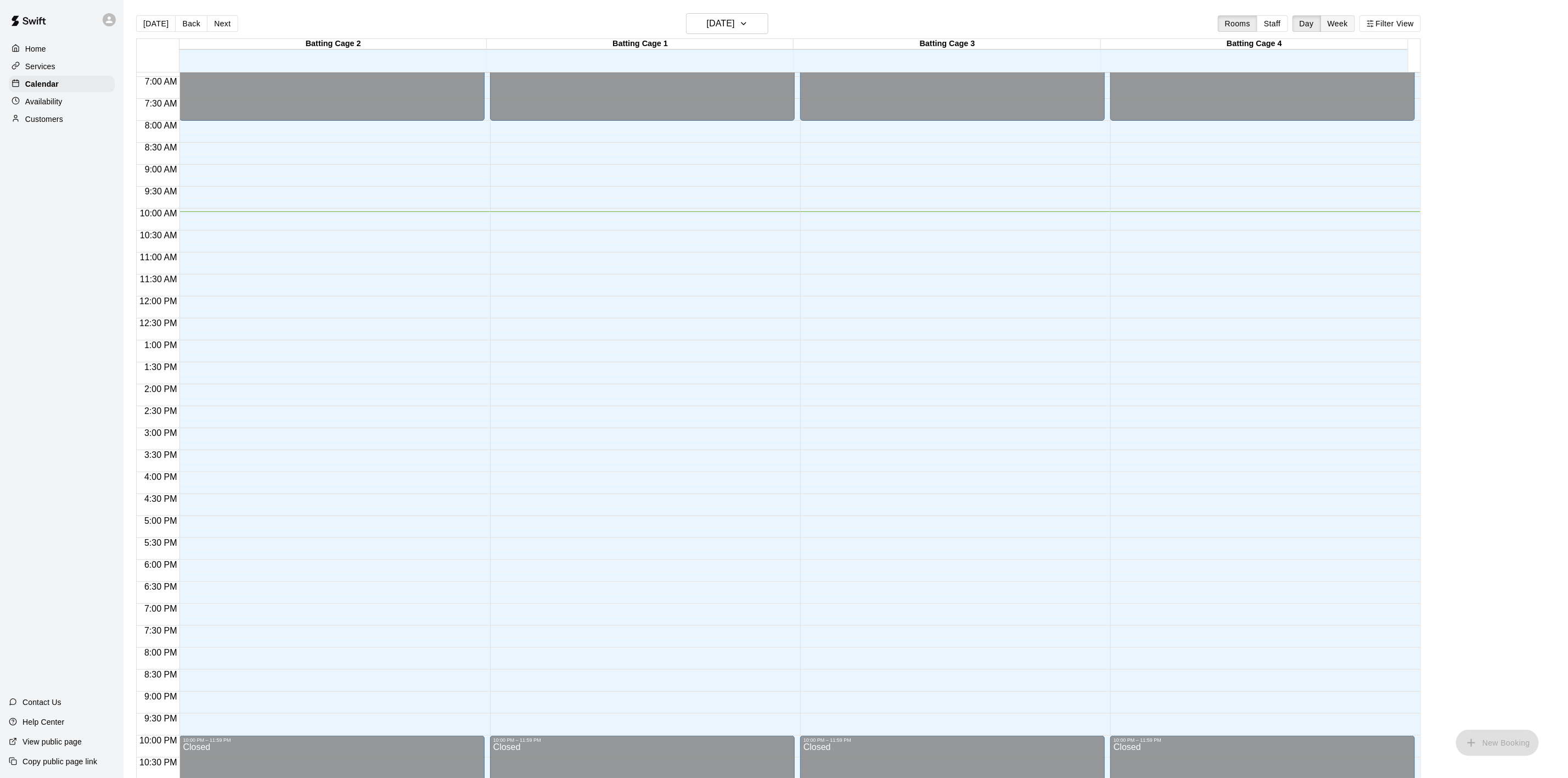
click at [1344, 18] on button "Week" at bounding box center [1338, 24] width 35 height 17
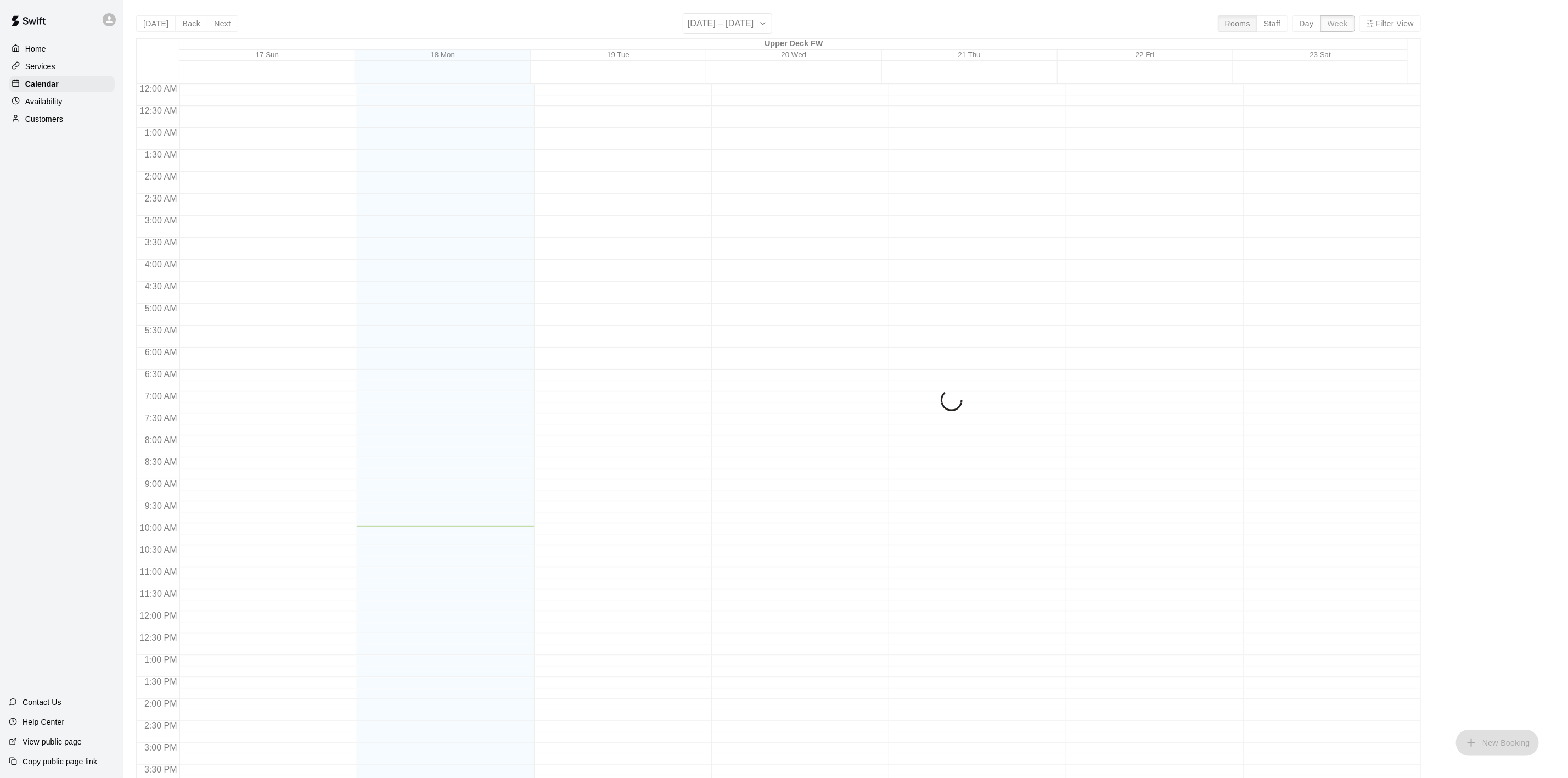
scroll to position [348, 0]
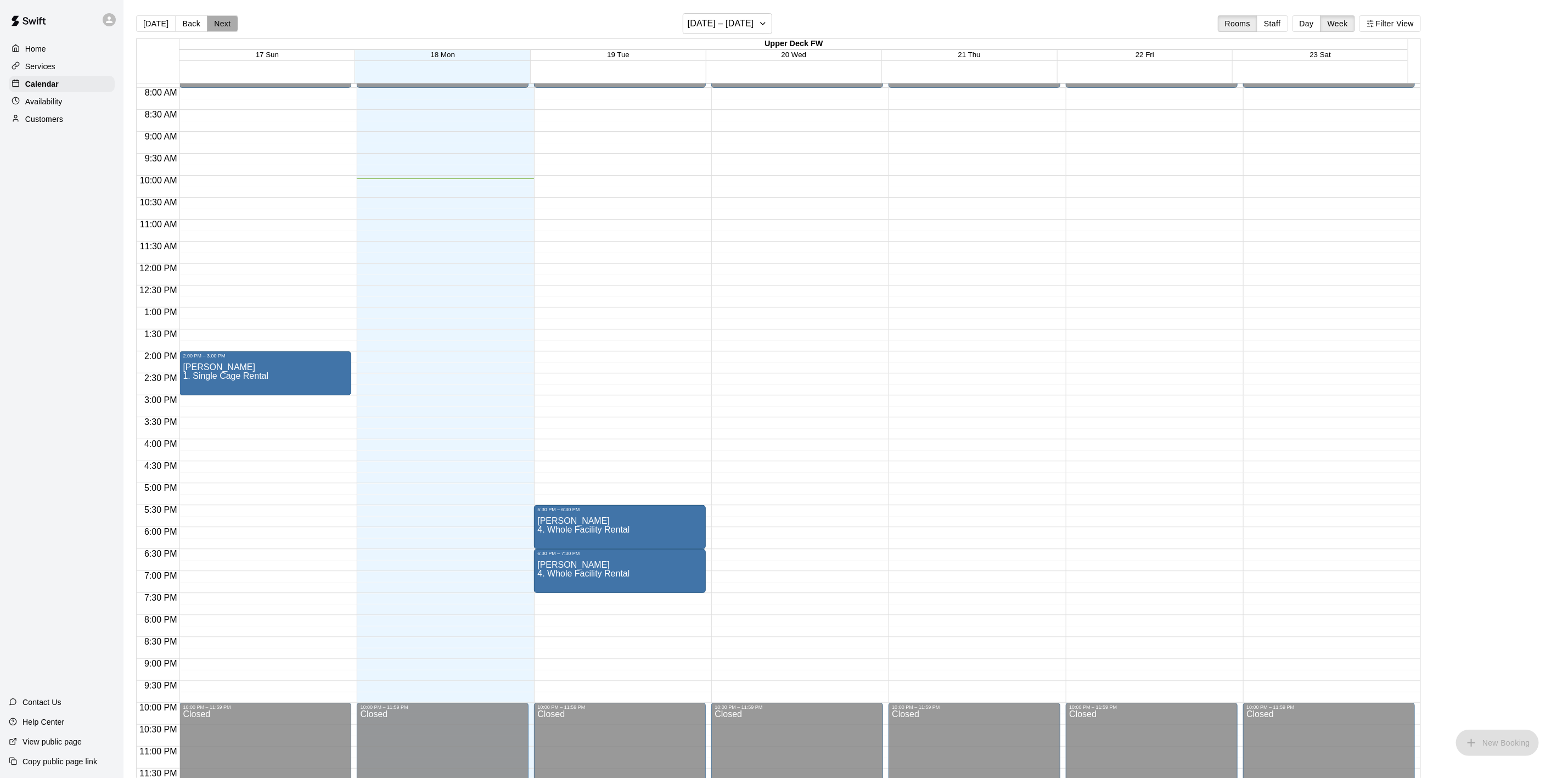
click at [226, 18] on button "Next" at bounding box center [222, 24] width 31 height 17
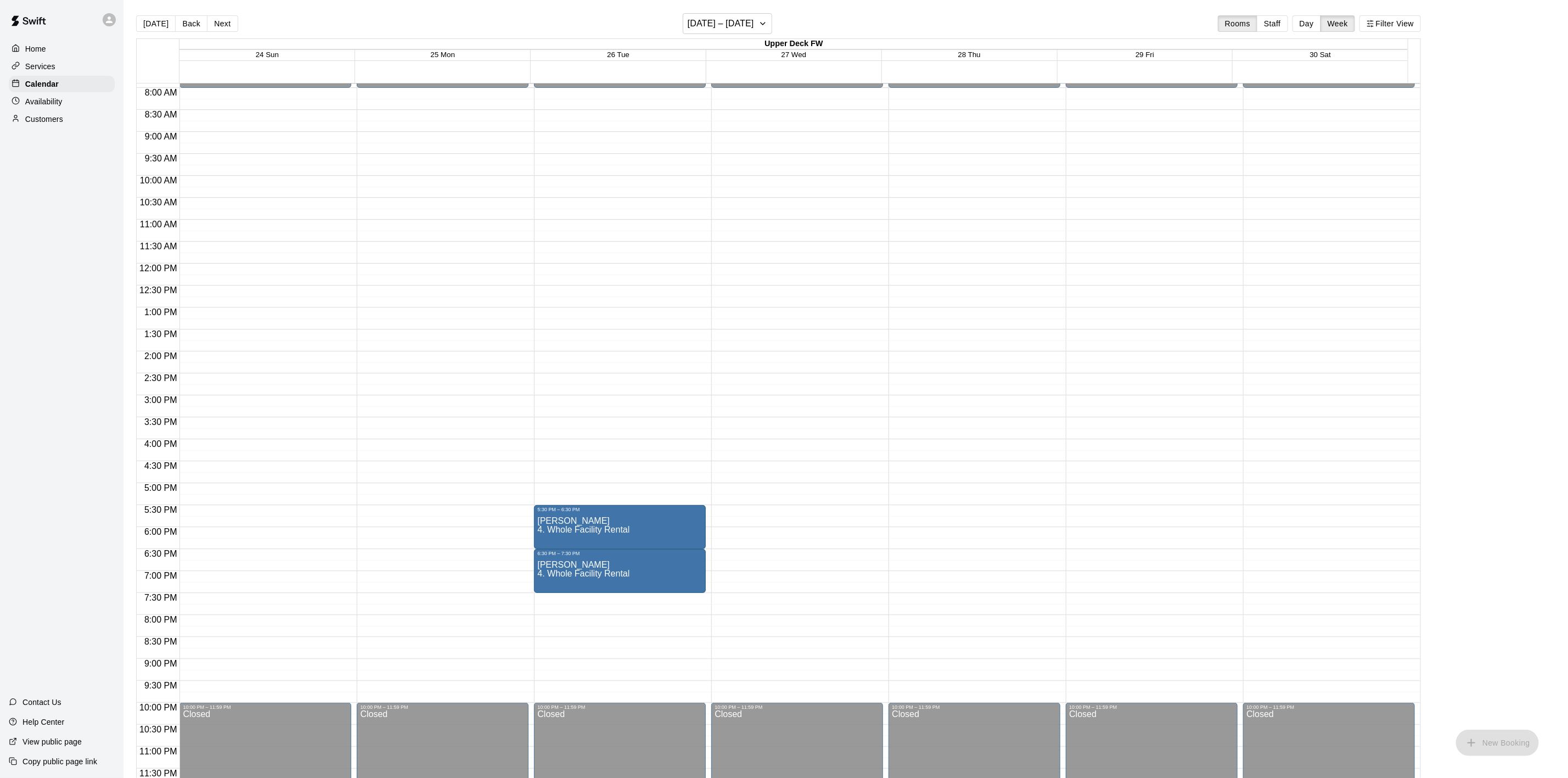
click at [220, 29] on button "Next" at bounding box center [222, 24] width 31 height 17
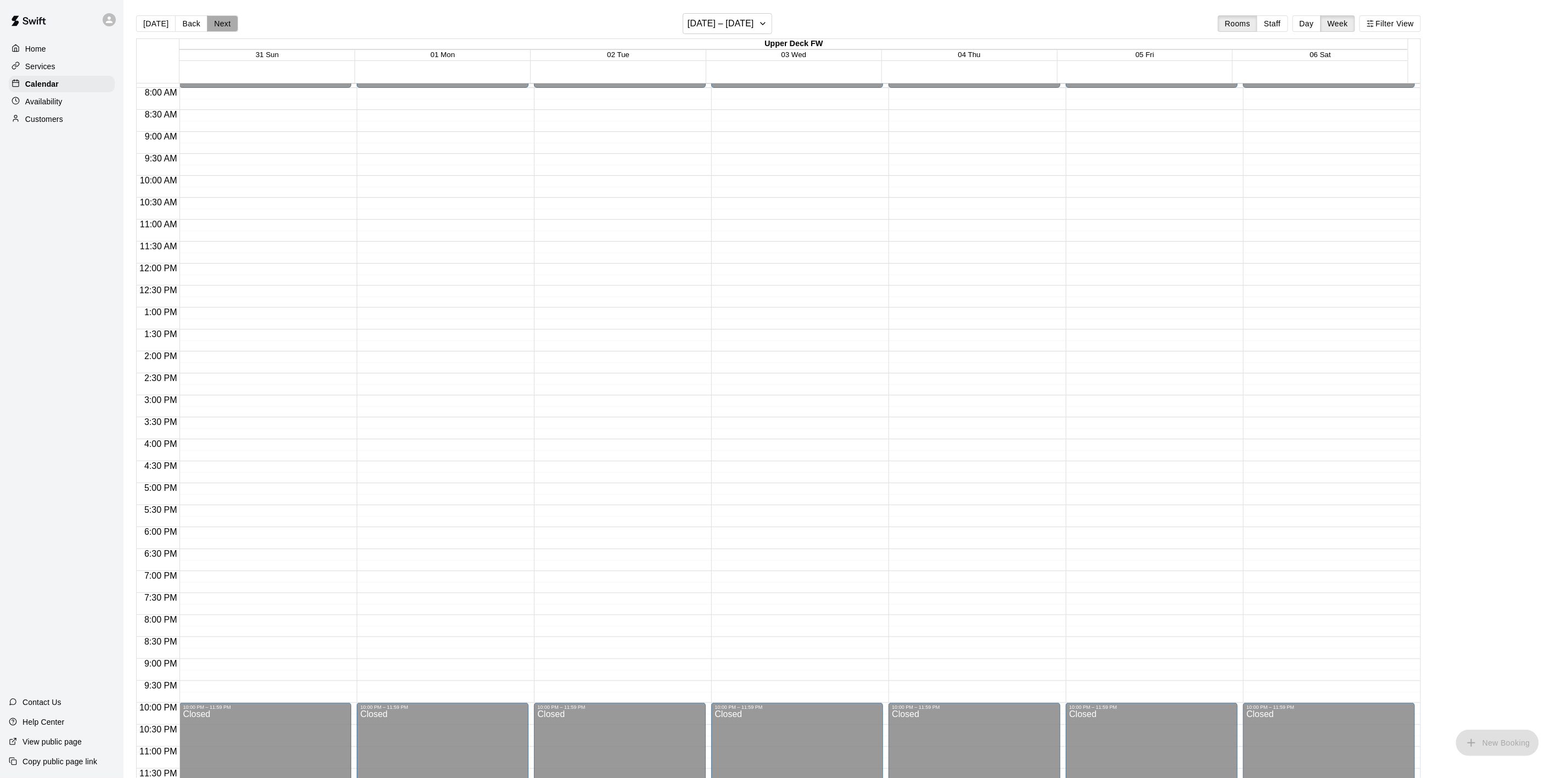
click at [213, 23] on button "Next" at bounding box center [222, 24] width 31 height 17
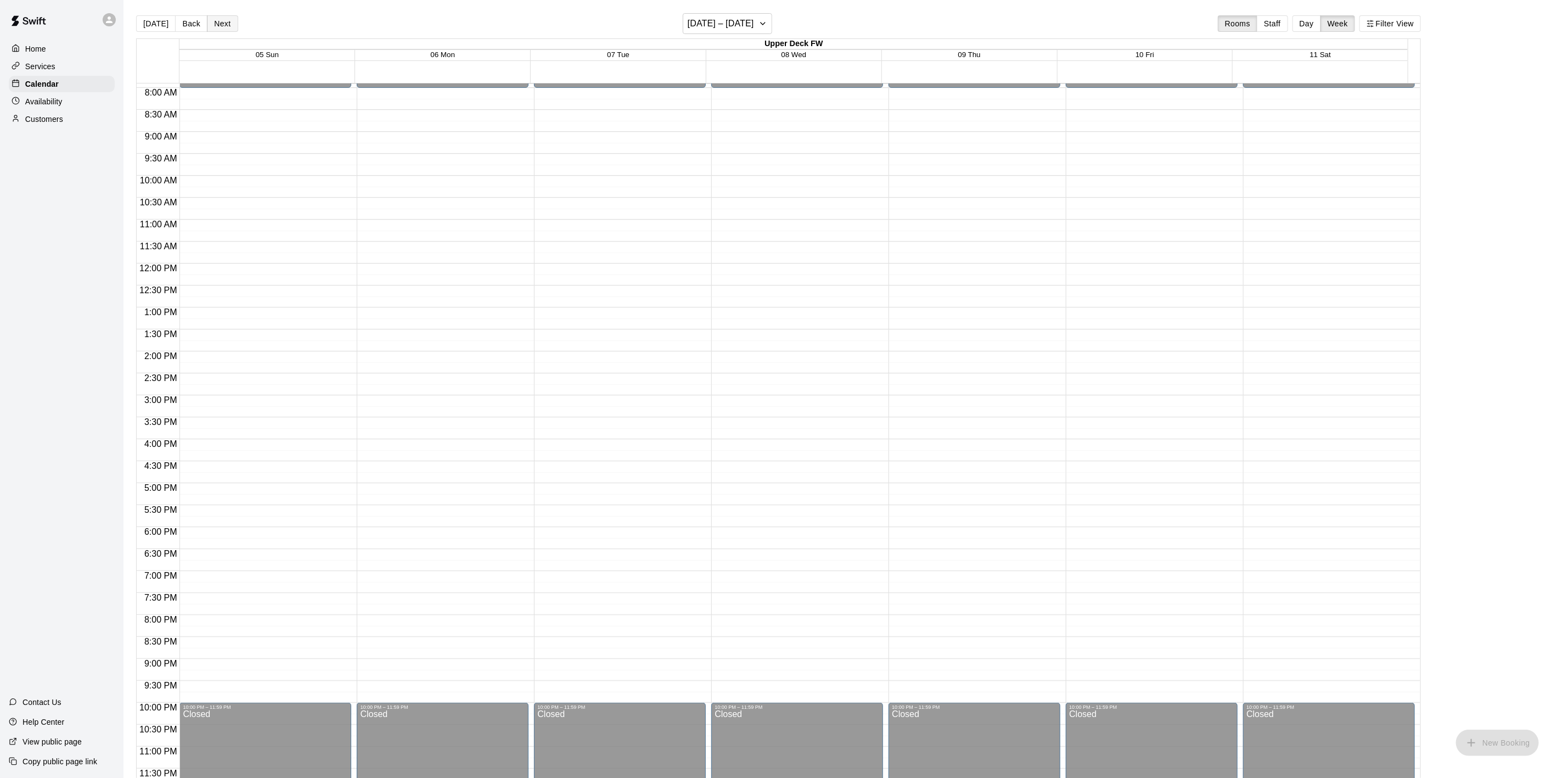
click at [213, 23] on button "Next" at bounding box center [222, 24] width 31 height 17
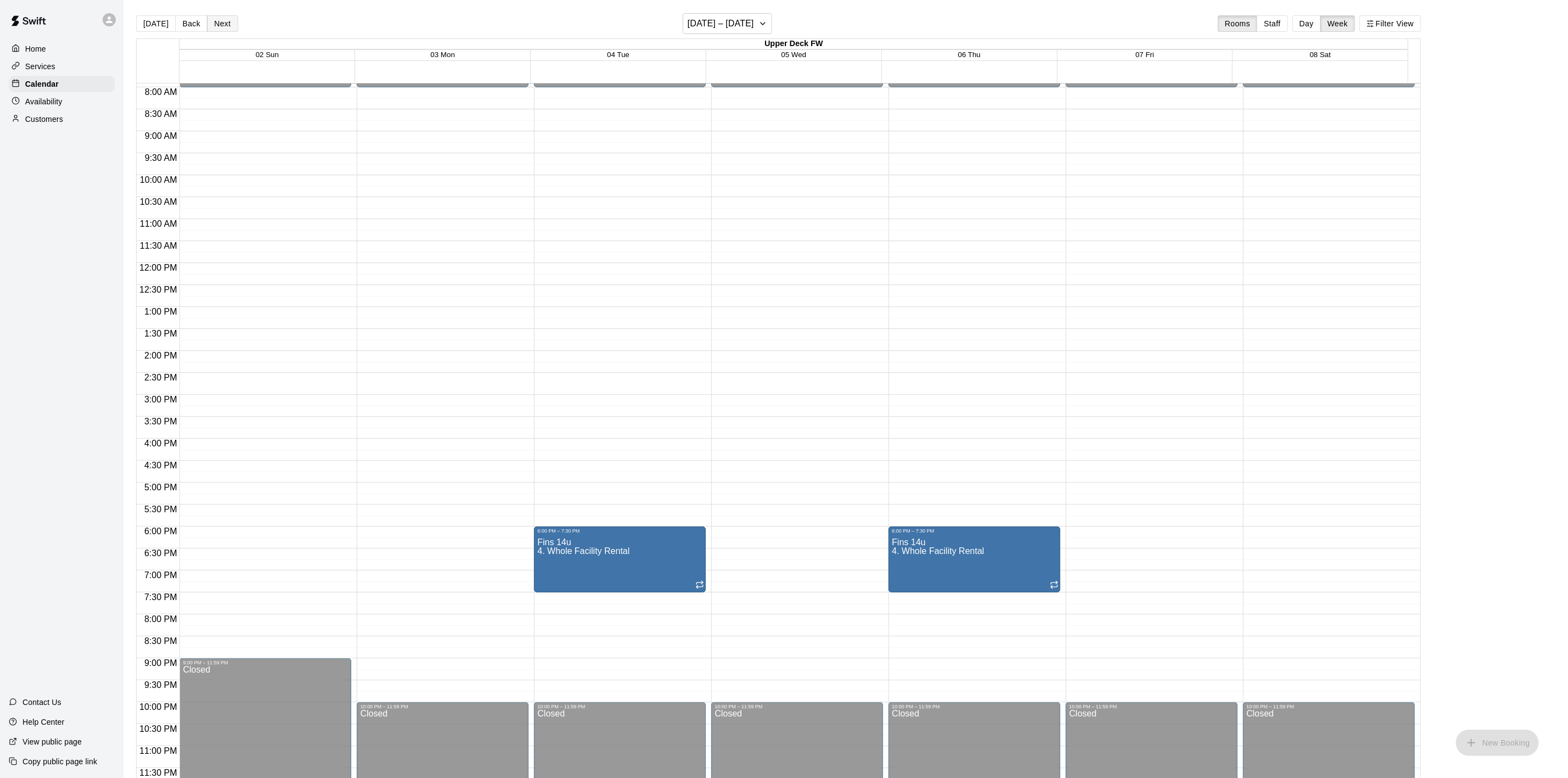
click at [213, 23] on button "Next" at bounding box center [222, 24] width 31 height 17
click at [178, 25] on button "Back" at bounding box center [191, 24] width 33 height 17
click at [146, 27] on button "[DATE]" at bounding box center [156, 24] width 39 height 17
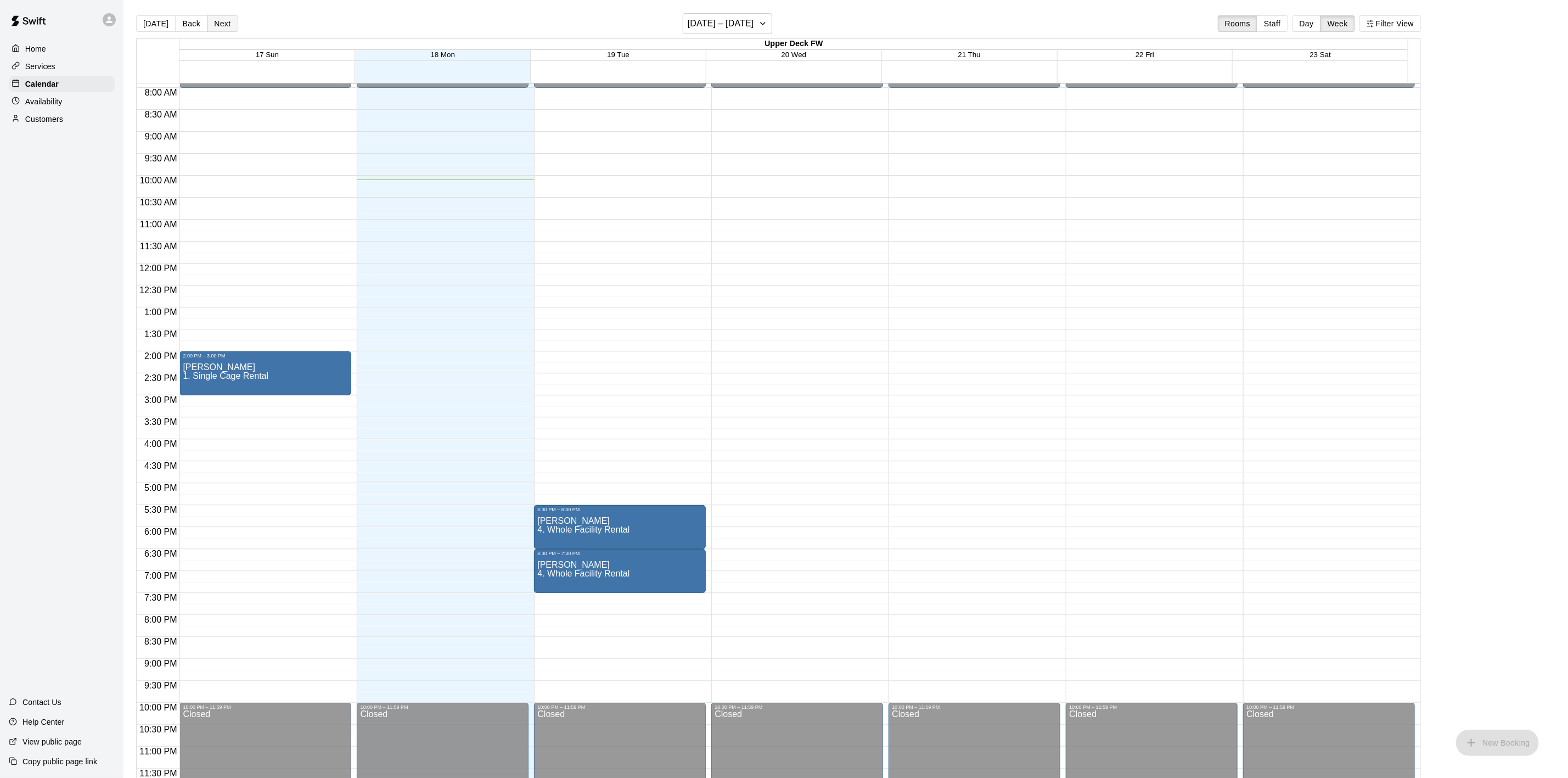
click at [216, 20] on button "Next" at bounding box center [222, 24] width 31 height 17
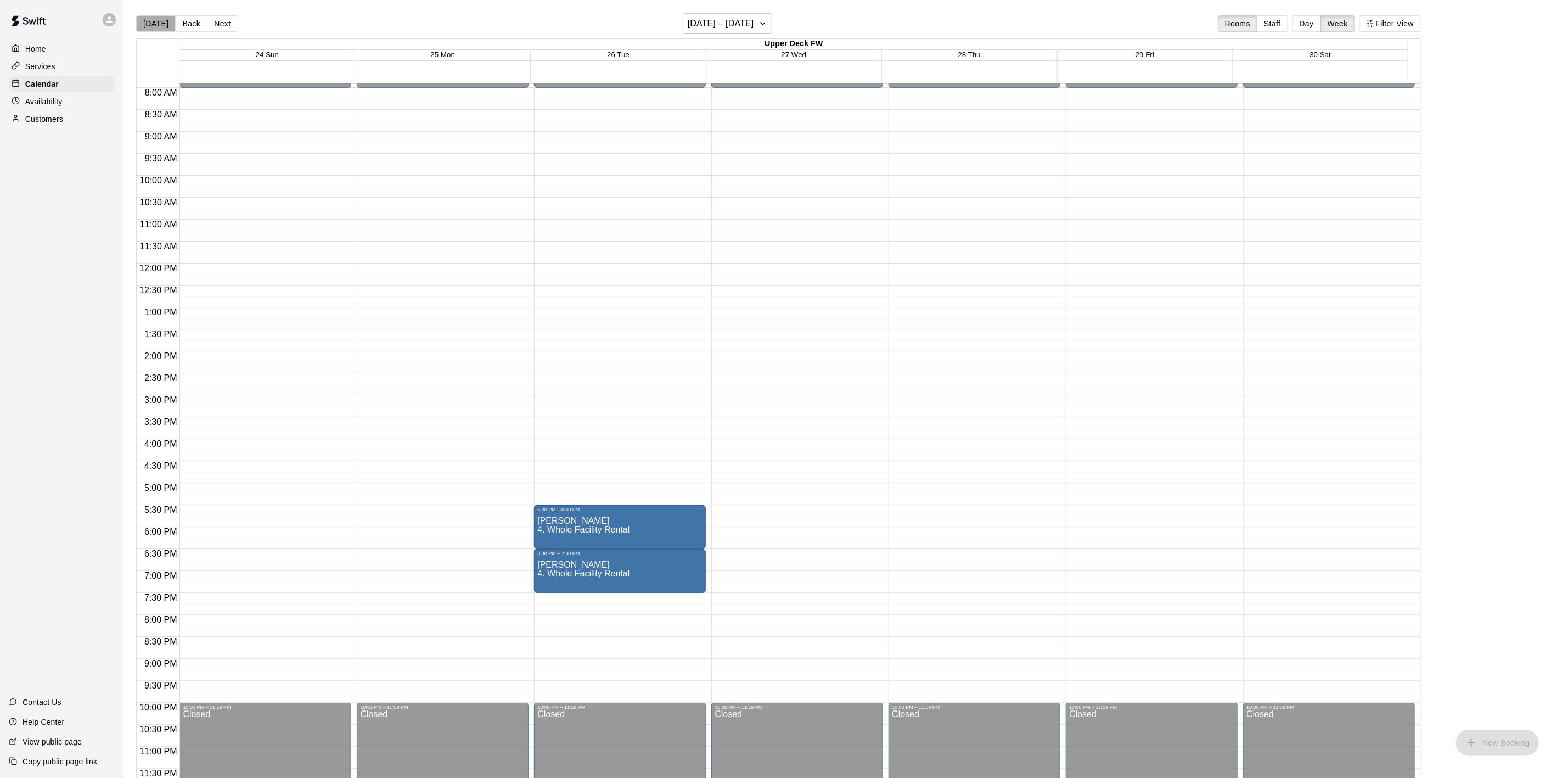
click at [157, 17] on button "[DATE]" at bounding box center [156, 24] width 39 height 17
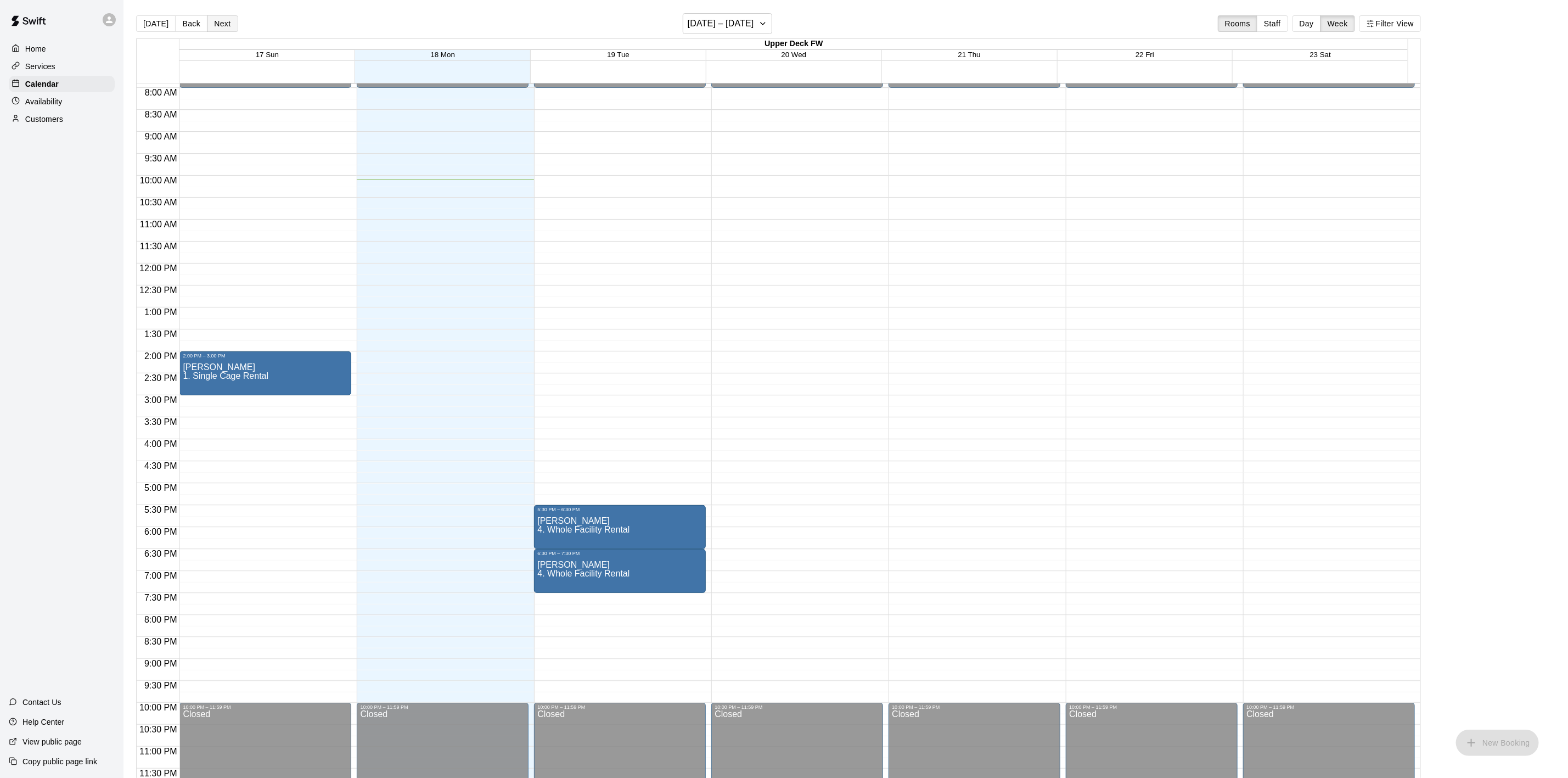
click at [224, 19] on button "Next" at bounding box center [222, 24] width 31 height 17
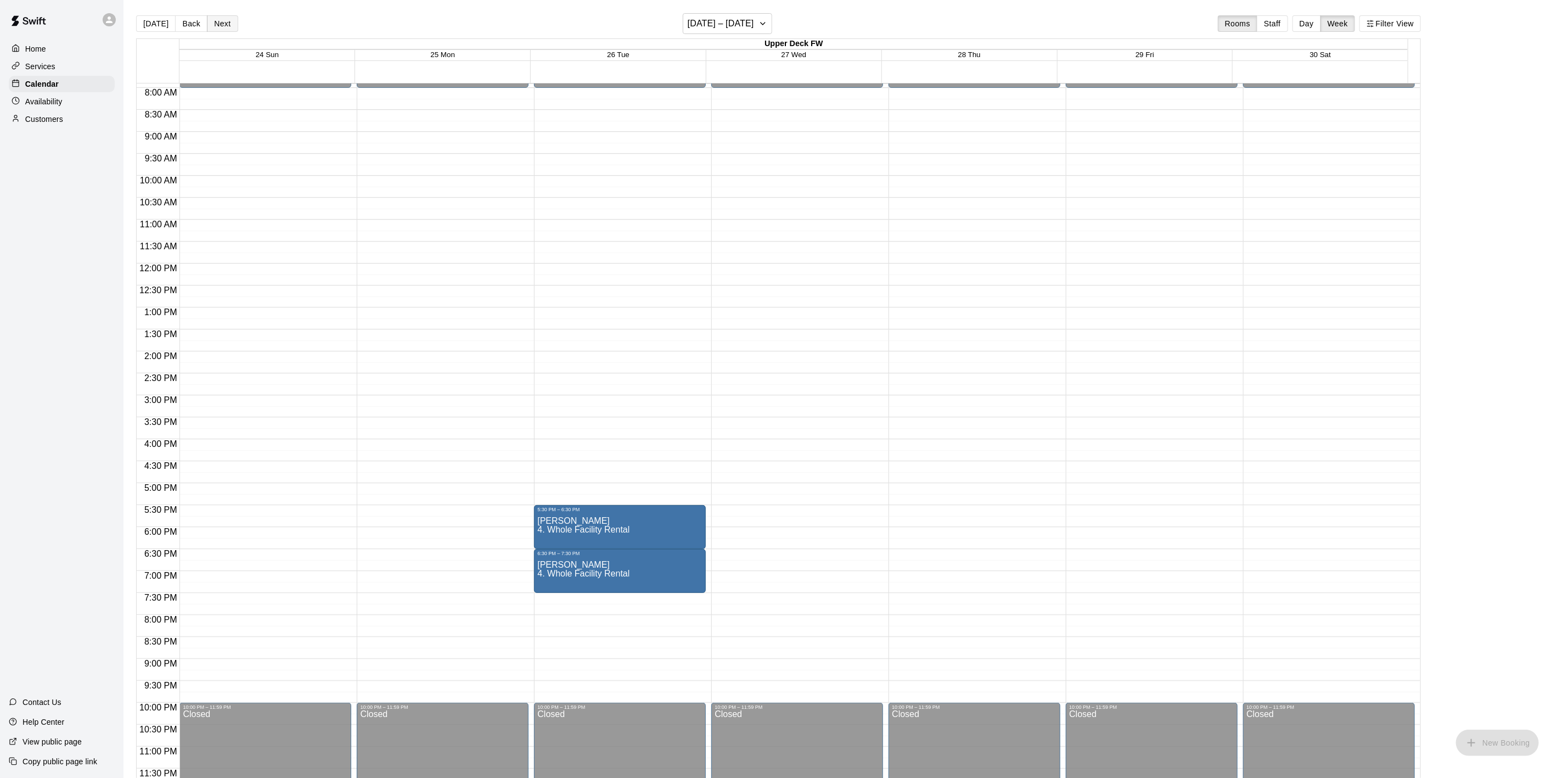
click at [218, 20] on button "Next" at bounding box center [222, 24] width 31 height 17
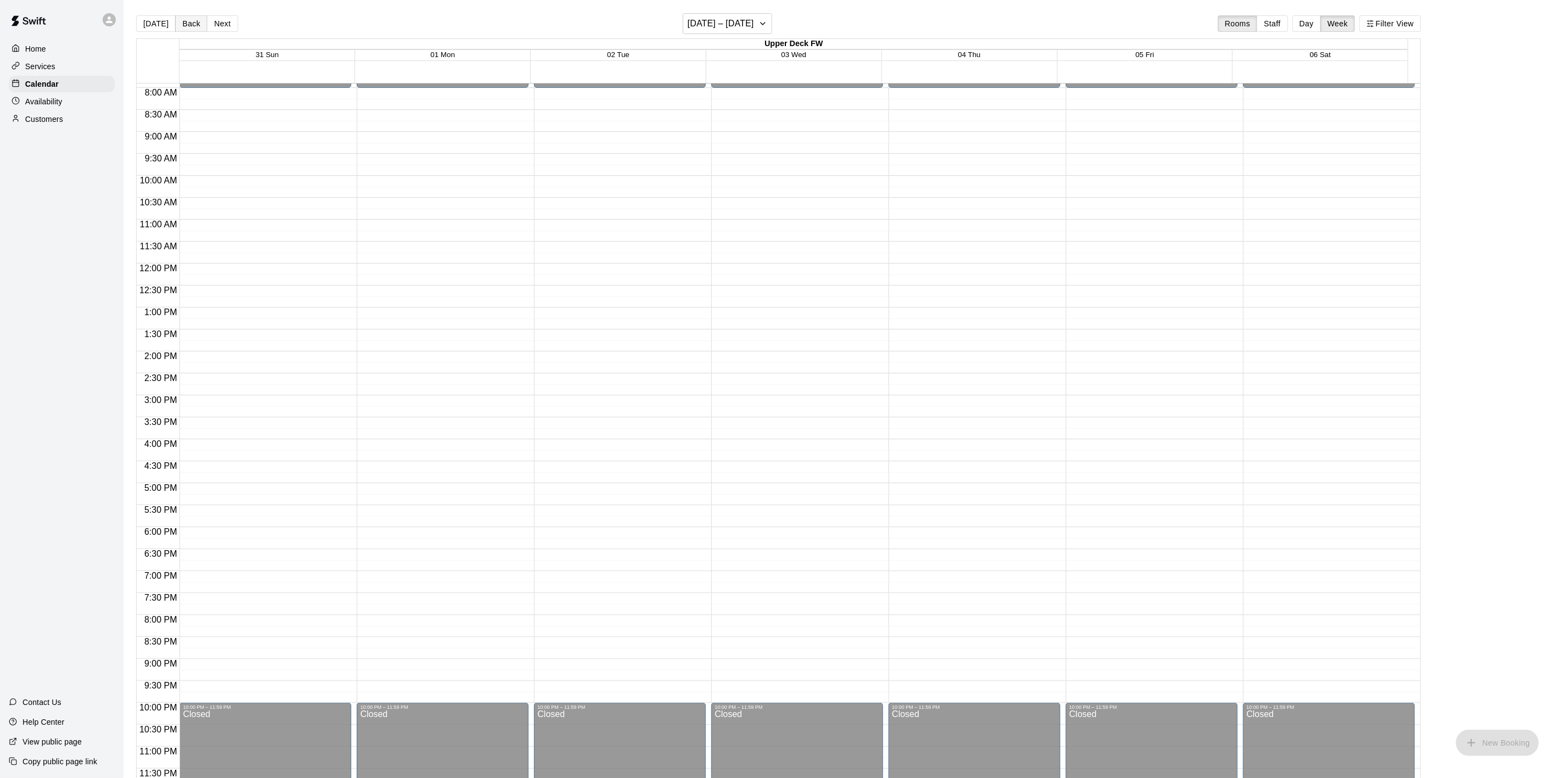
click at [203, 18] on button "Back" at bounding box center [191, 24] width 33 height 17
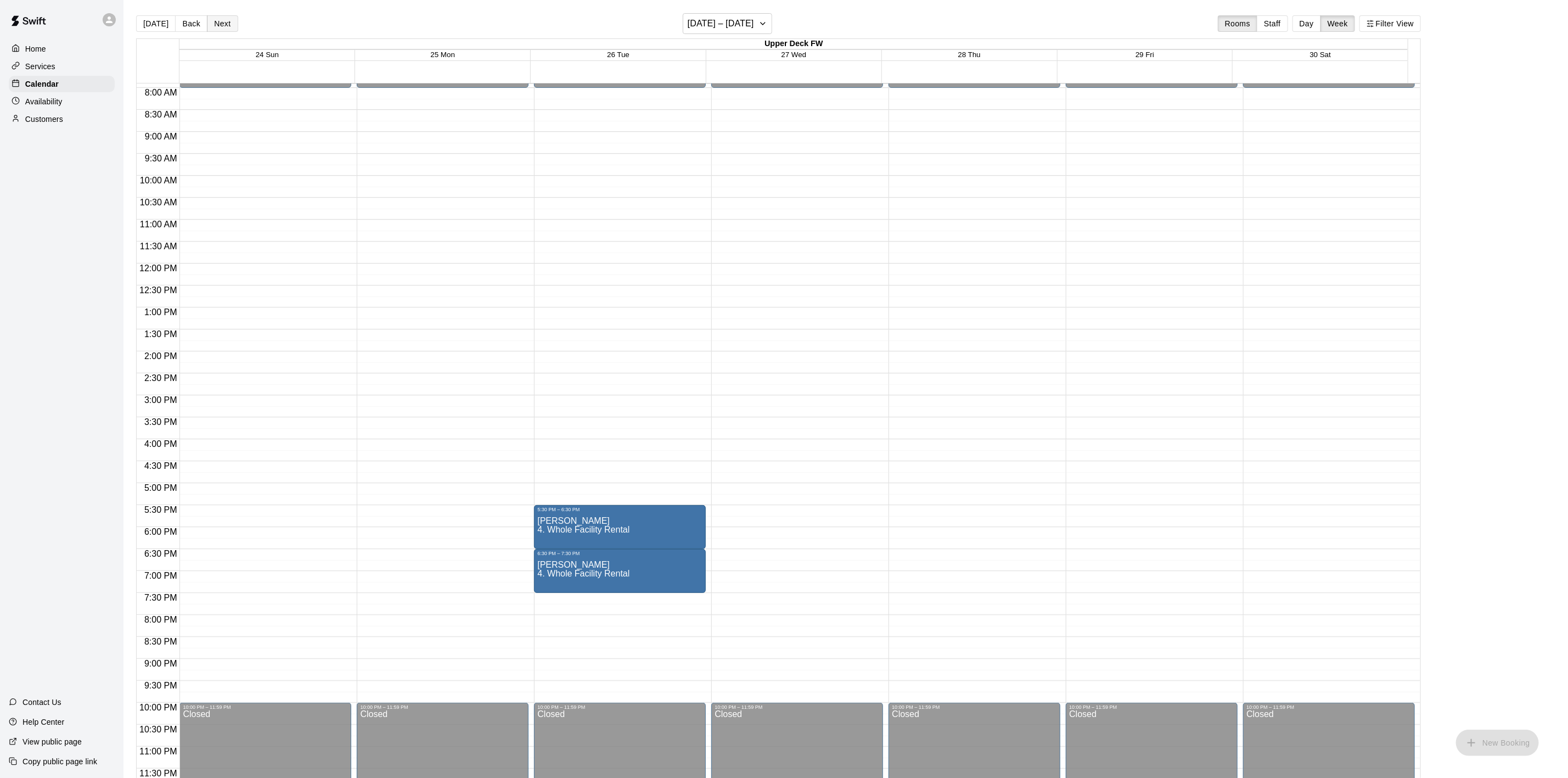
click at [218, 20] on button "Next" at bounding box center [222, 24] width 31 height 17
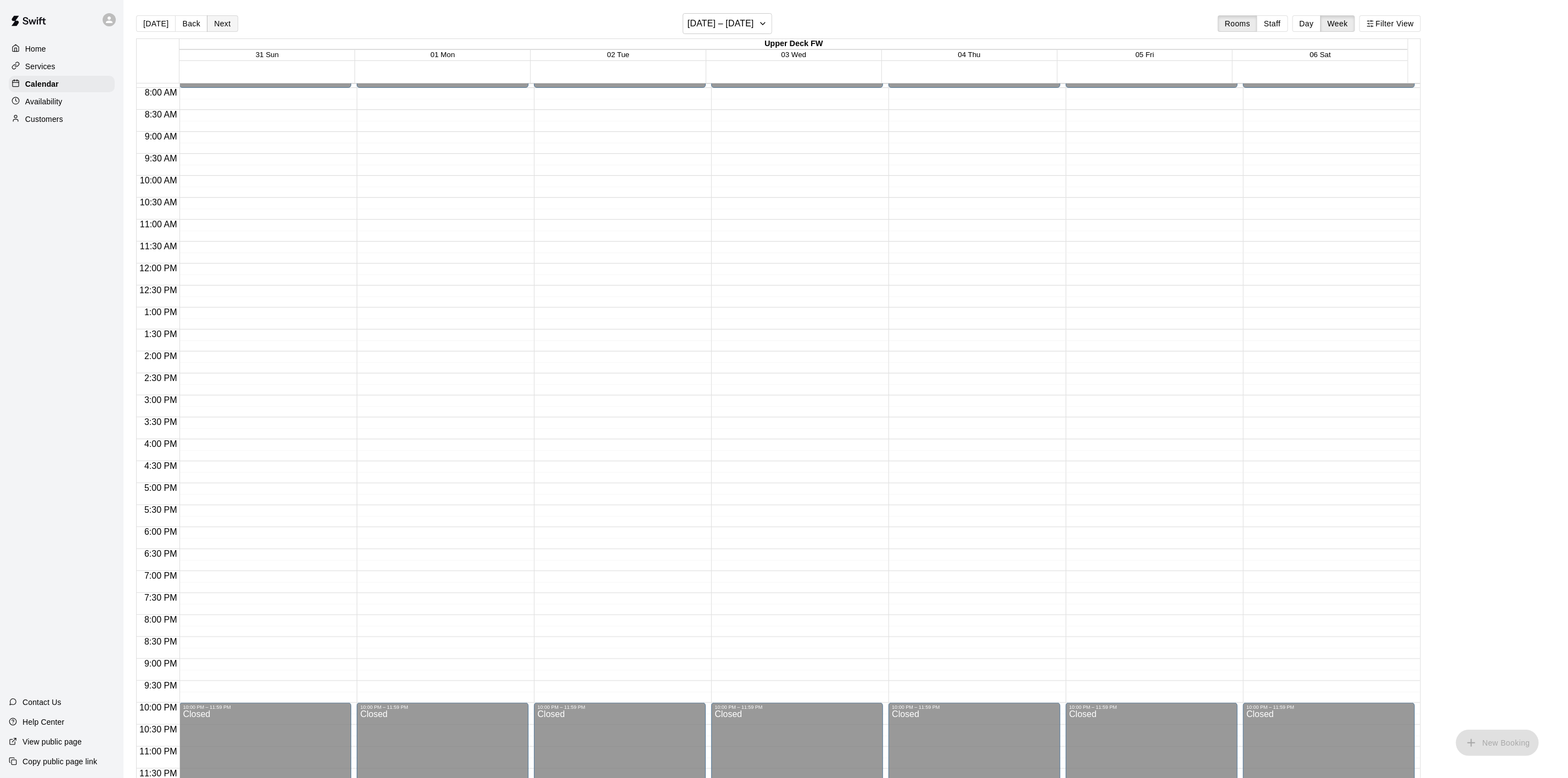
click at [218, 20] on button "Next" at bounding box center [222, 24] width 31 height 17
click at [221, 19] on button "Next" at bounding box center [222, 24] width 31 height 17
click at [222, 20] on button "Next" at bounding box center [222, 24] width 31 height 17
click at [227, 19] on button "Next" at bounding box center [222, 24] width 31 height 17
click at [219, 24] on button "Next" at bounding box center [222, 24] width 31 height 17
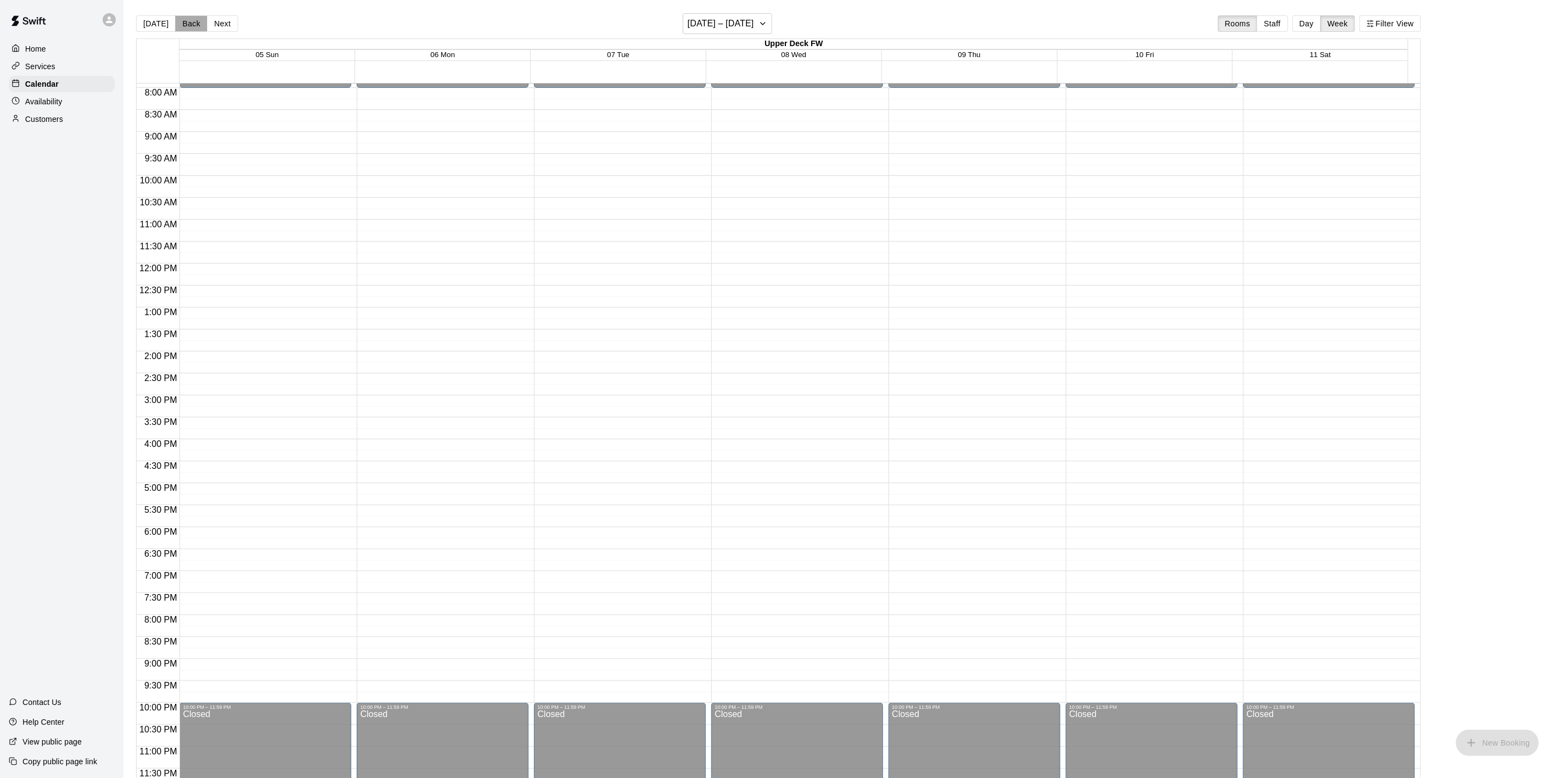
click at [180, 22] on button "Back" at bounding box center [191, 24] width 33 height 17
click at [220, 21] on button "Next" at bounding box center [222, 24] width 31 height 17
click at [212, 25] on button "Next" at bounding box center [222, 24] width 31 height 17
click at [212, 20] on button "Next" at bounding box center [222, 24] width 31 height 17
click at [214, 18] on button "Next" at bounding box center [222, 24] width 31 height 17
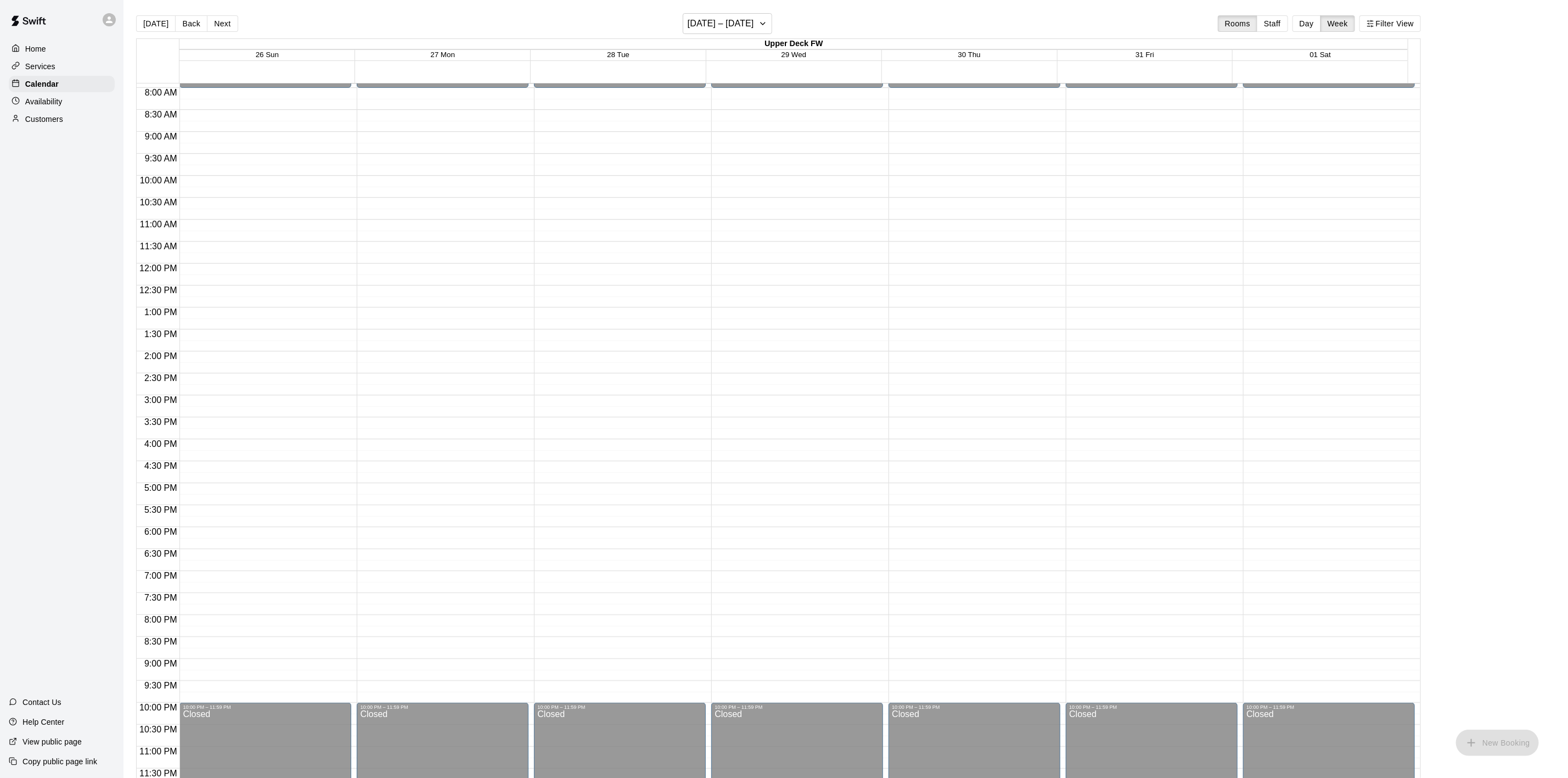
click at [213, 12] on main "[DATE] Back Next [DATE] – [DATE] Rooms Staff Day Week Filter View Upper Deck FW…" at bounding box center [846, 397] width 1444 height 795
click at [216, 20] on button "Next" at bounding box center [222, 24] width 31 height 17
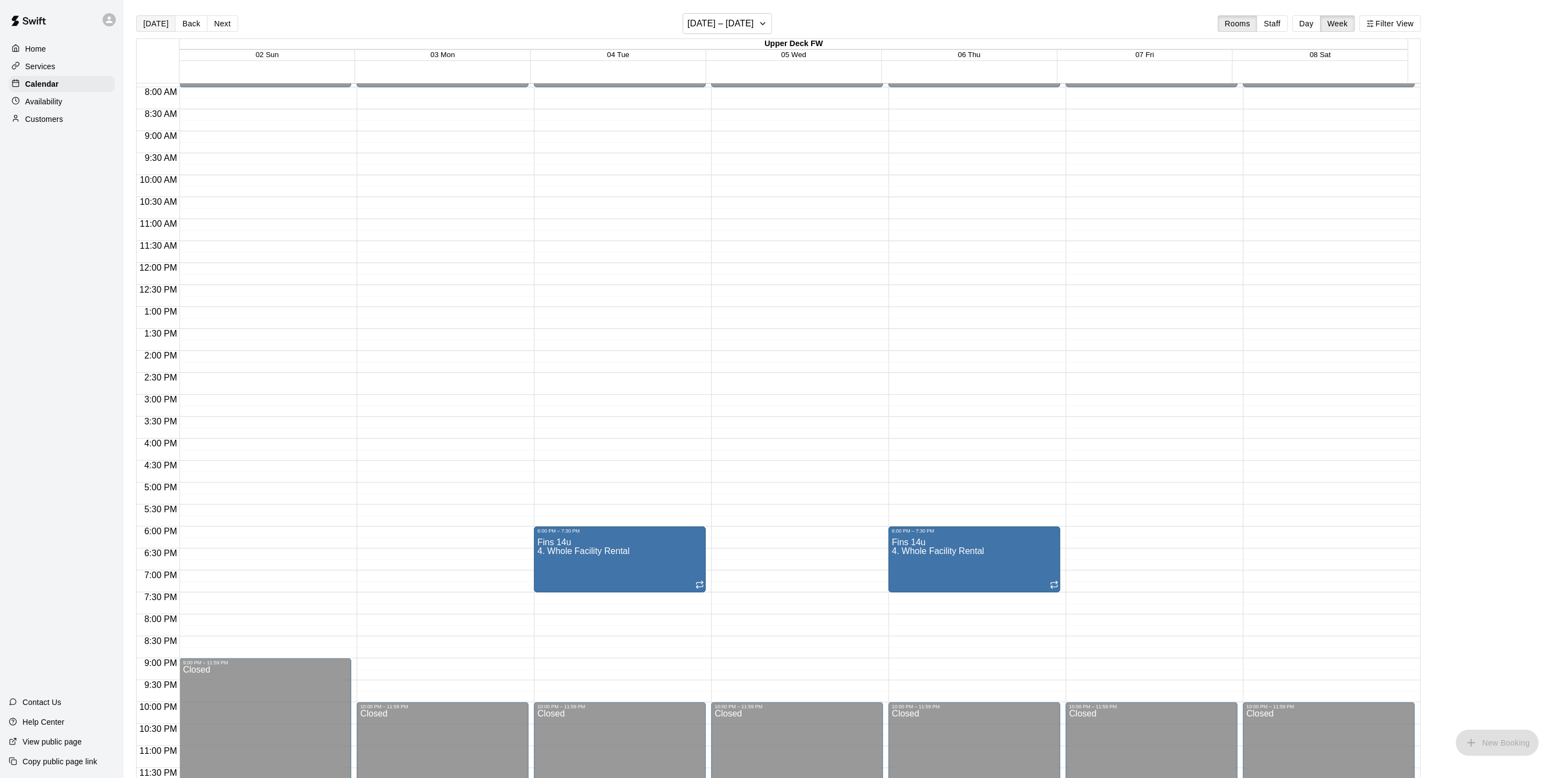
click at [149, 28] on button "[DATE]" at bounding box center [156, 24] width 39 height 17
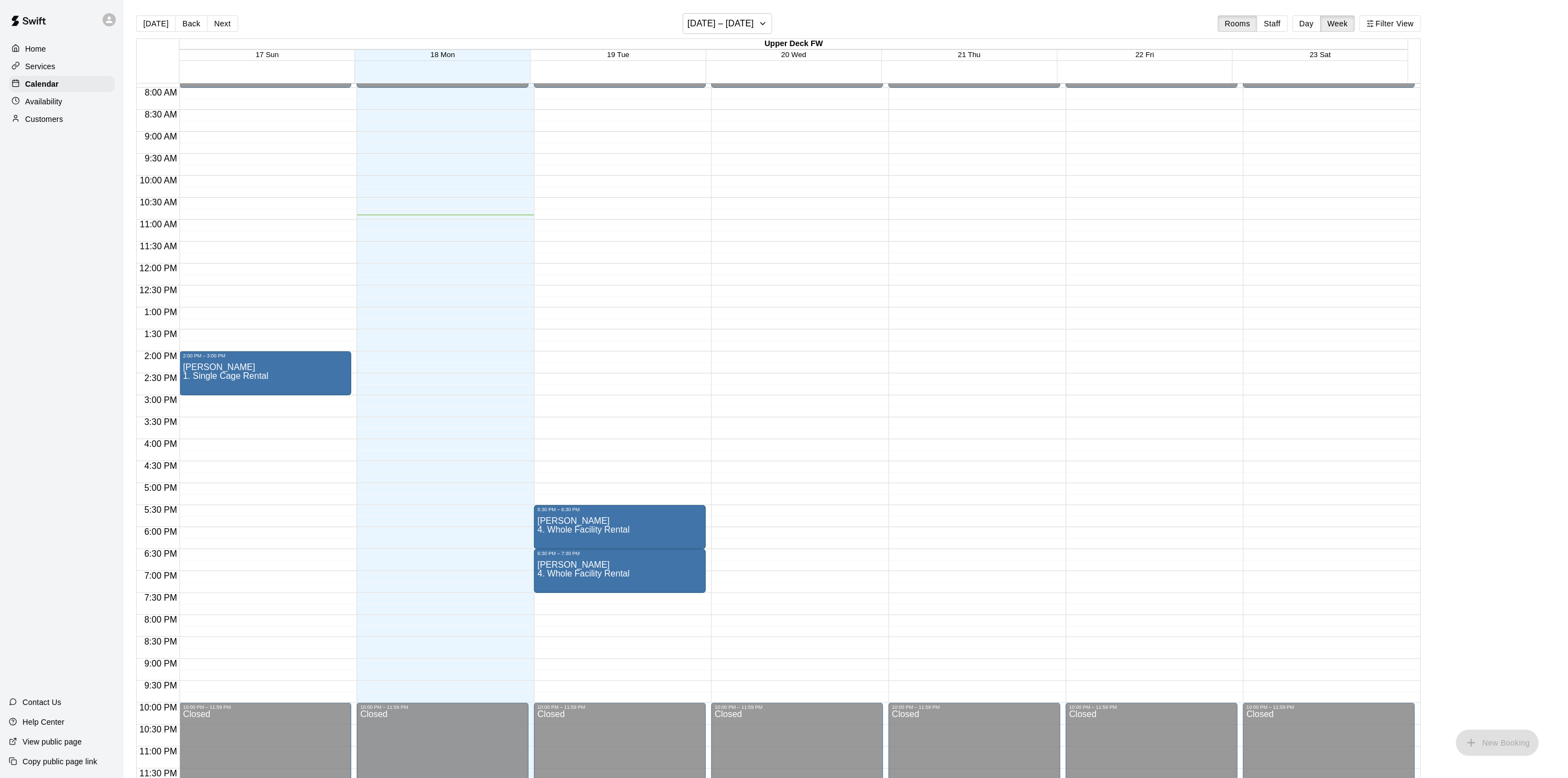
drag, startPoint x: 171, startPoint y: 340, endPoint x: 152, endPoint y: 347, distance: 20.2
click at [168, 341] on div "1:30 PM" at bounding box center [158, 337] width 42 height 16
